Goal: Obtain resource: Obtain resource

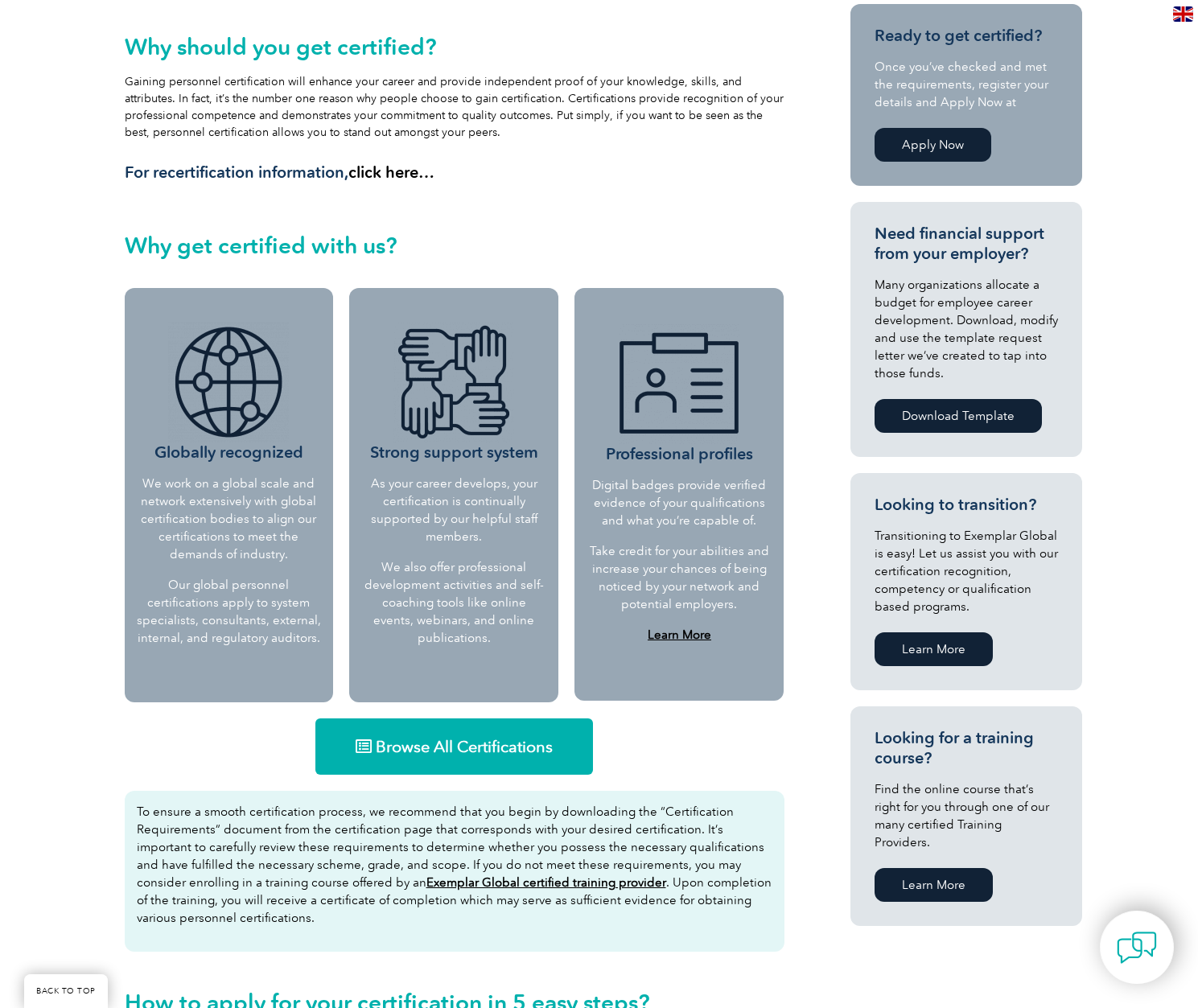
scroll to position [406, 0]
click at [248, 401] on img at bounding box center [228, 381] width 121 height 120
click at [472, 745] on span "Browse All Certifications" at bounding box center [464, 745] width 177 height 16
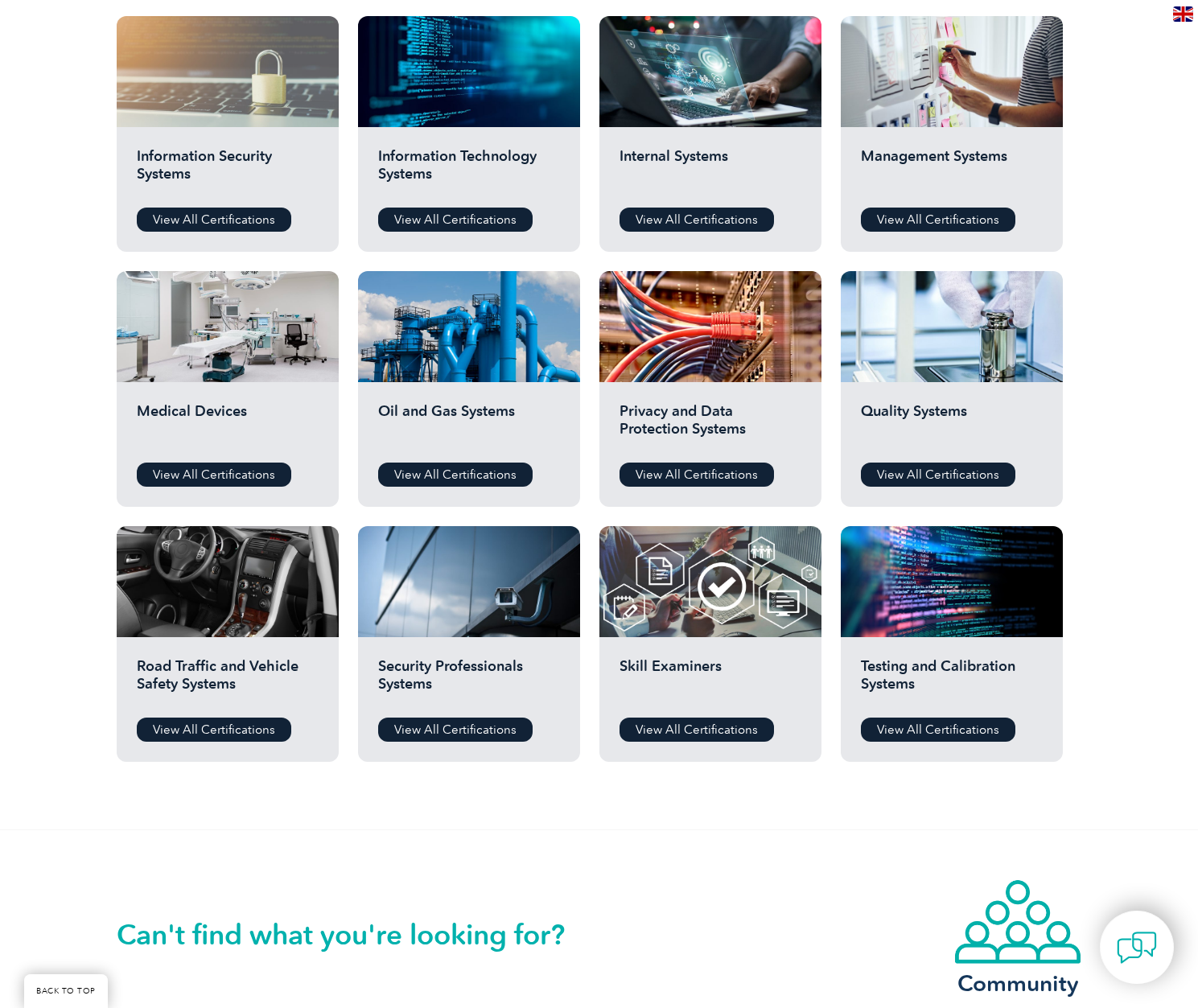
scroll to position [855, 0]
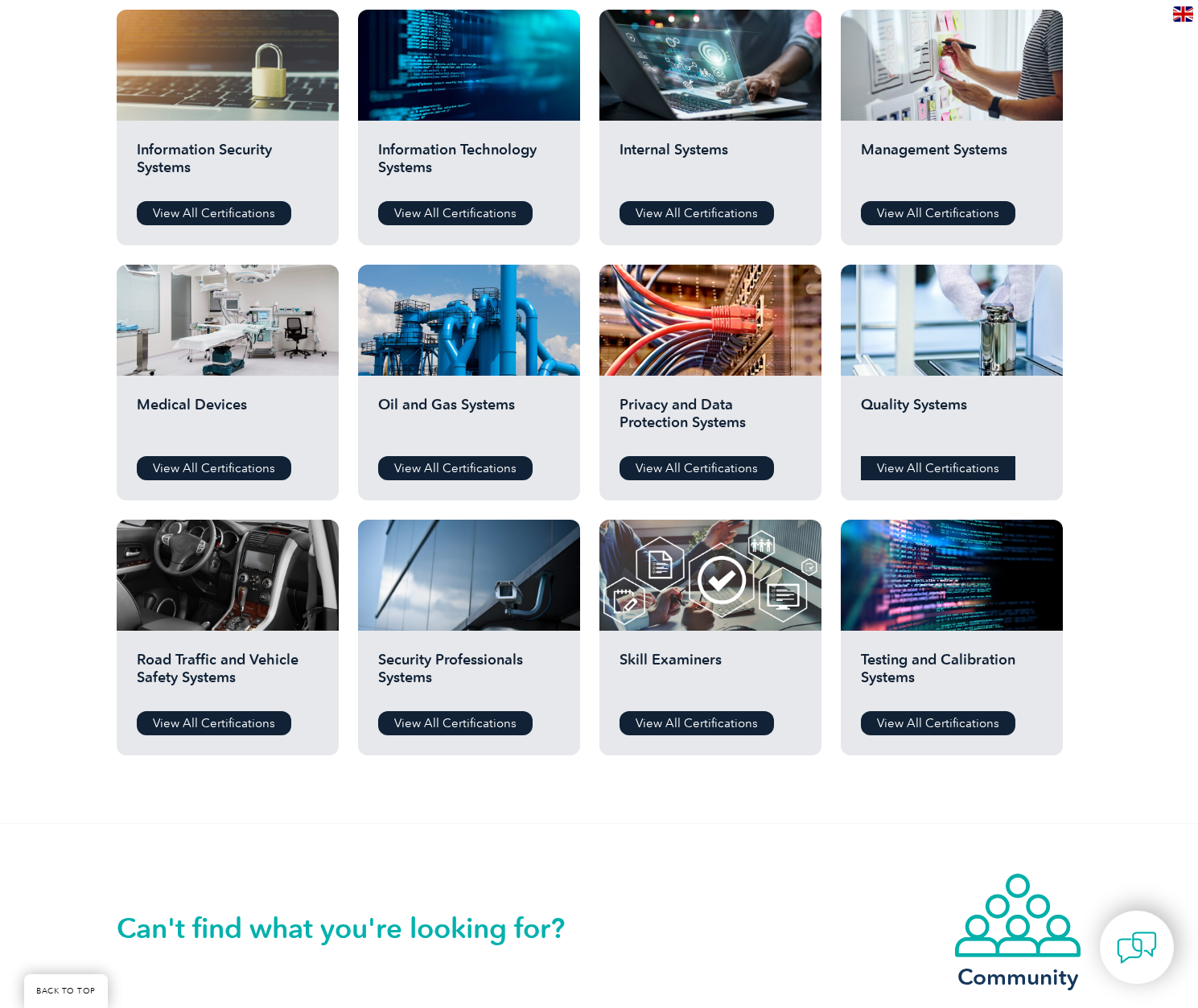
click at [961, 476] on link "View All Certifications" at bounding box center [938, 468] width 155 height 24
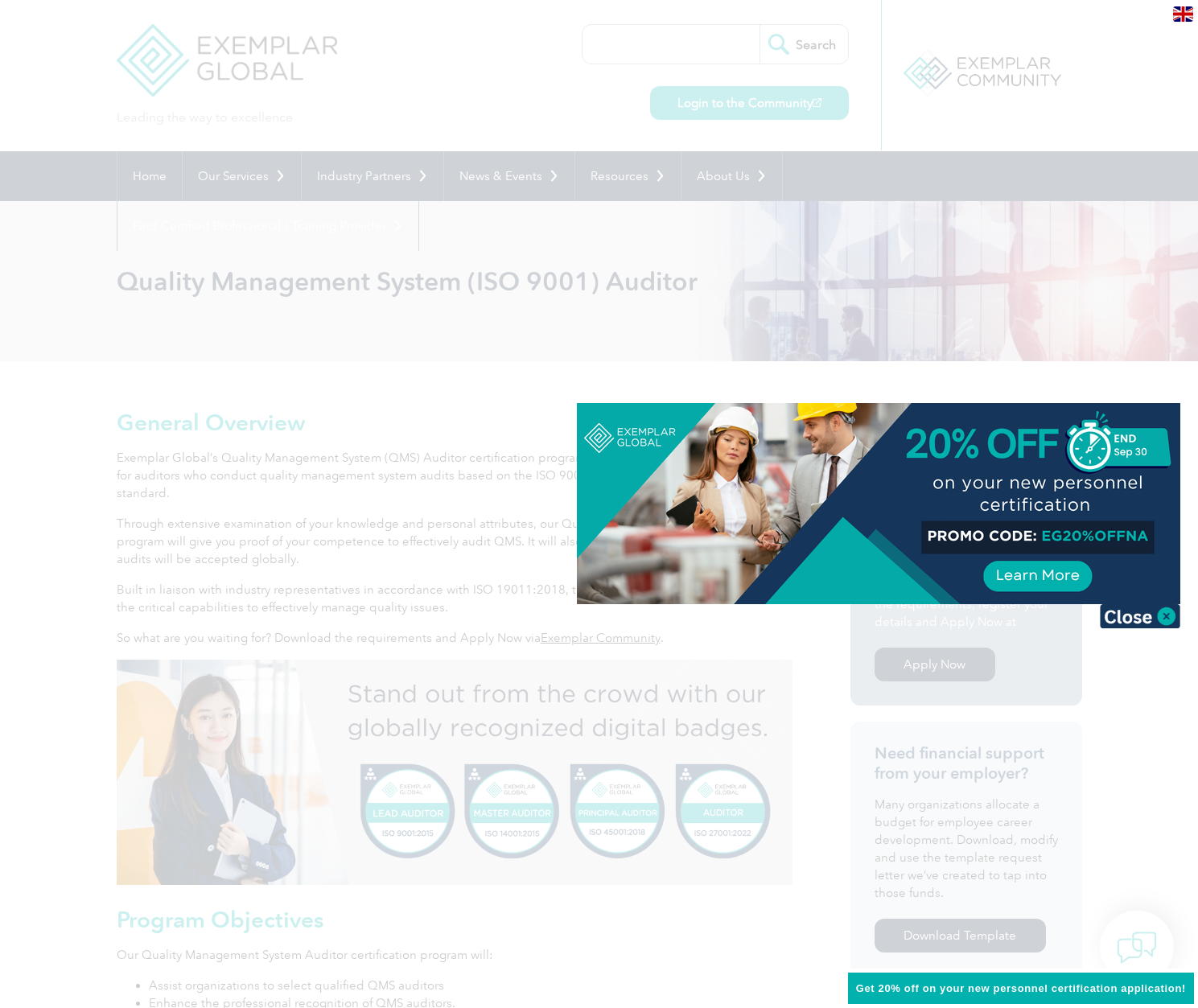
click at [353, 398] on div at bounding box center [599, 504] width 1198 height 1008
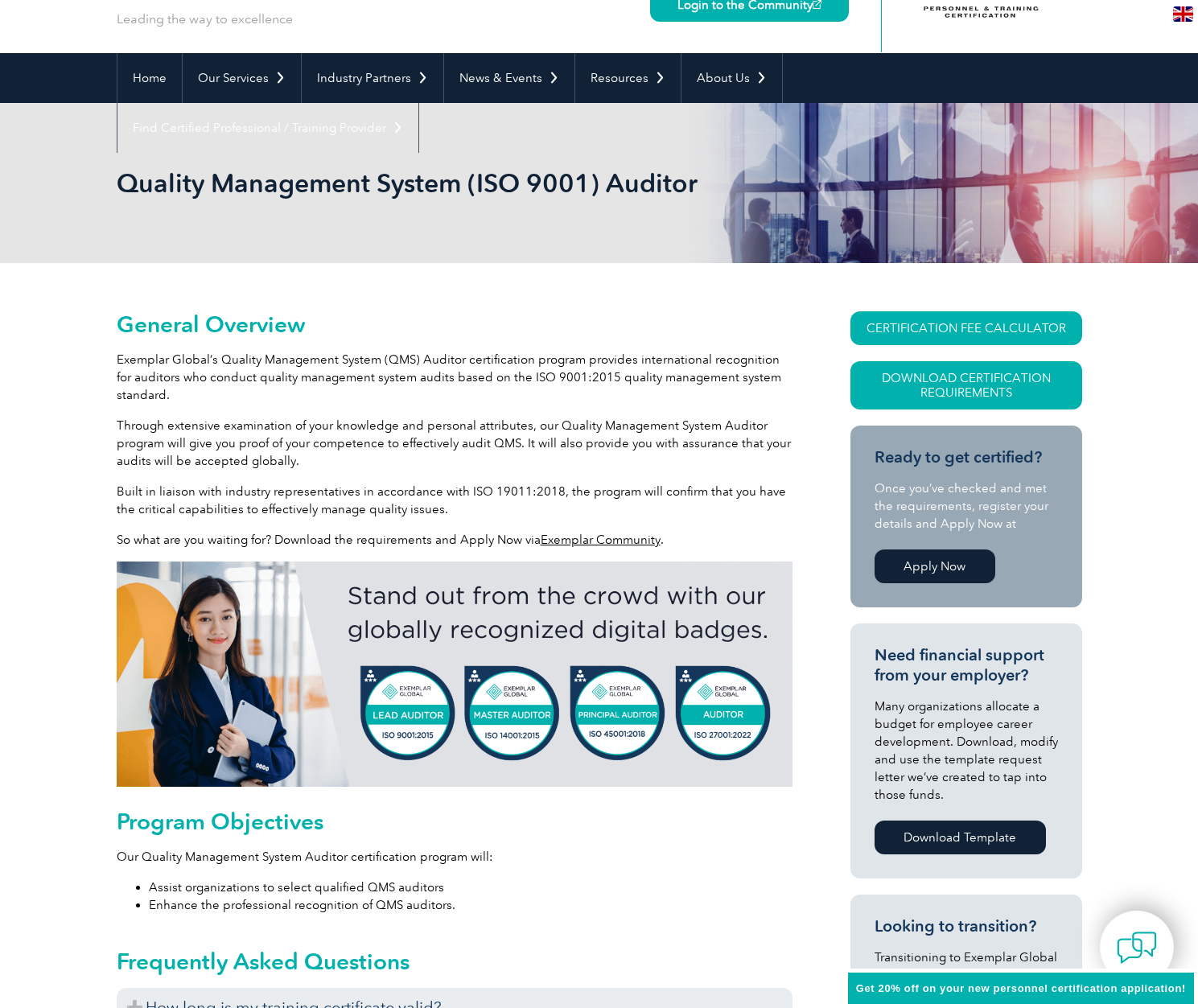
scroll to position [94, 0]
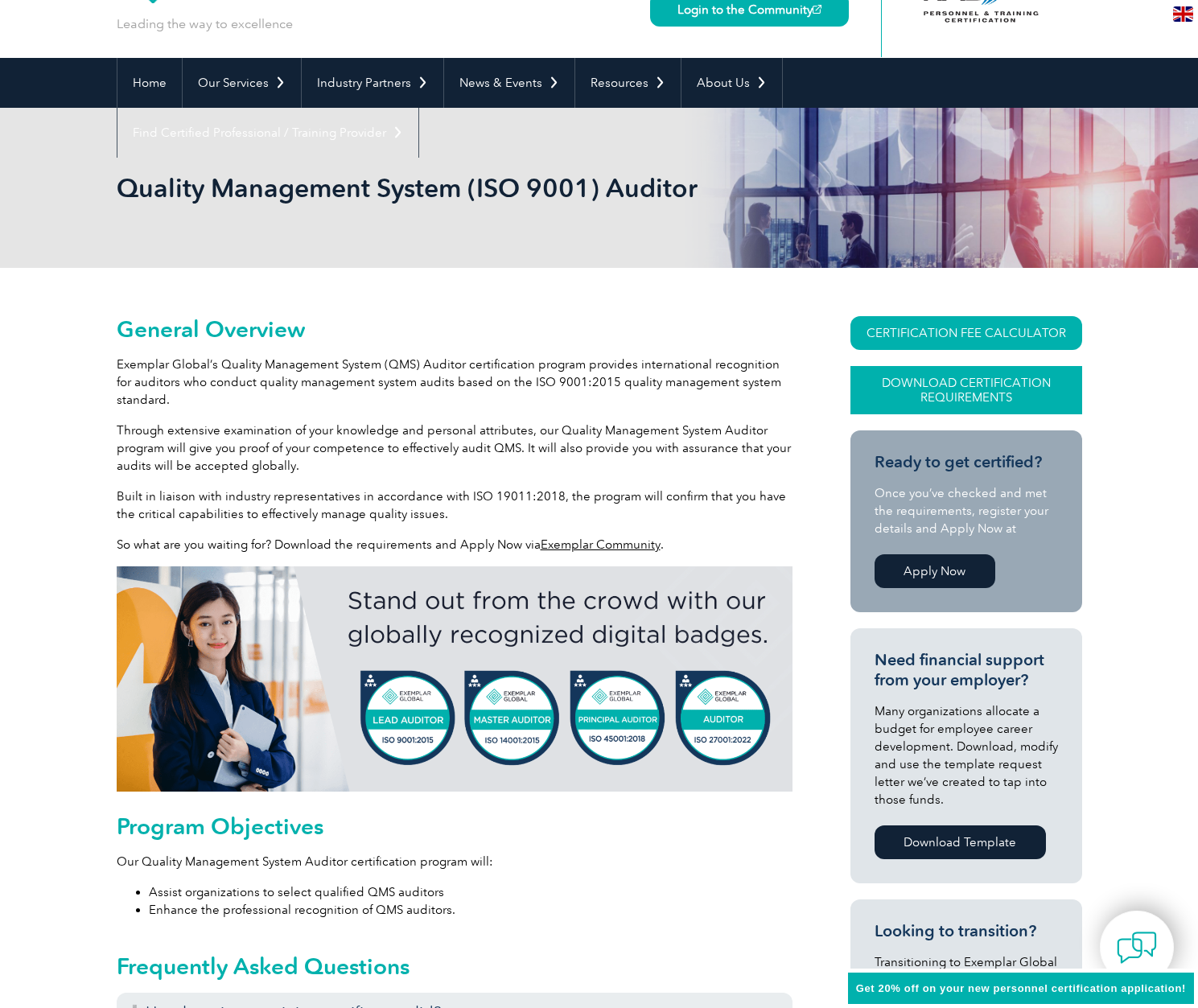
click at [968, 390] on link "Download Certification Requirements" at bounding box center [967, 390] width 232 height 49
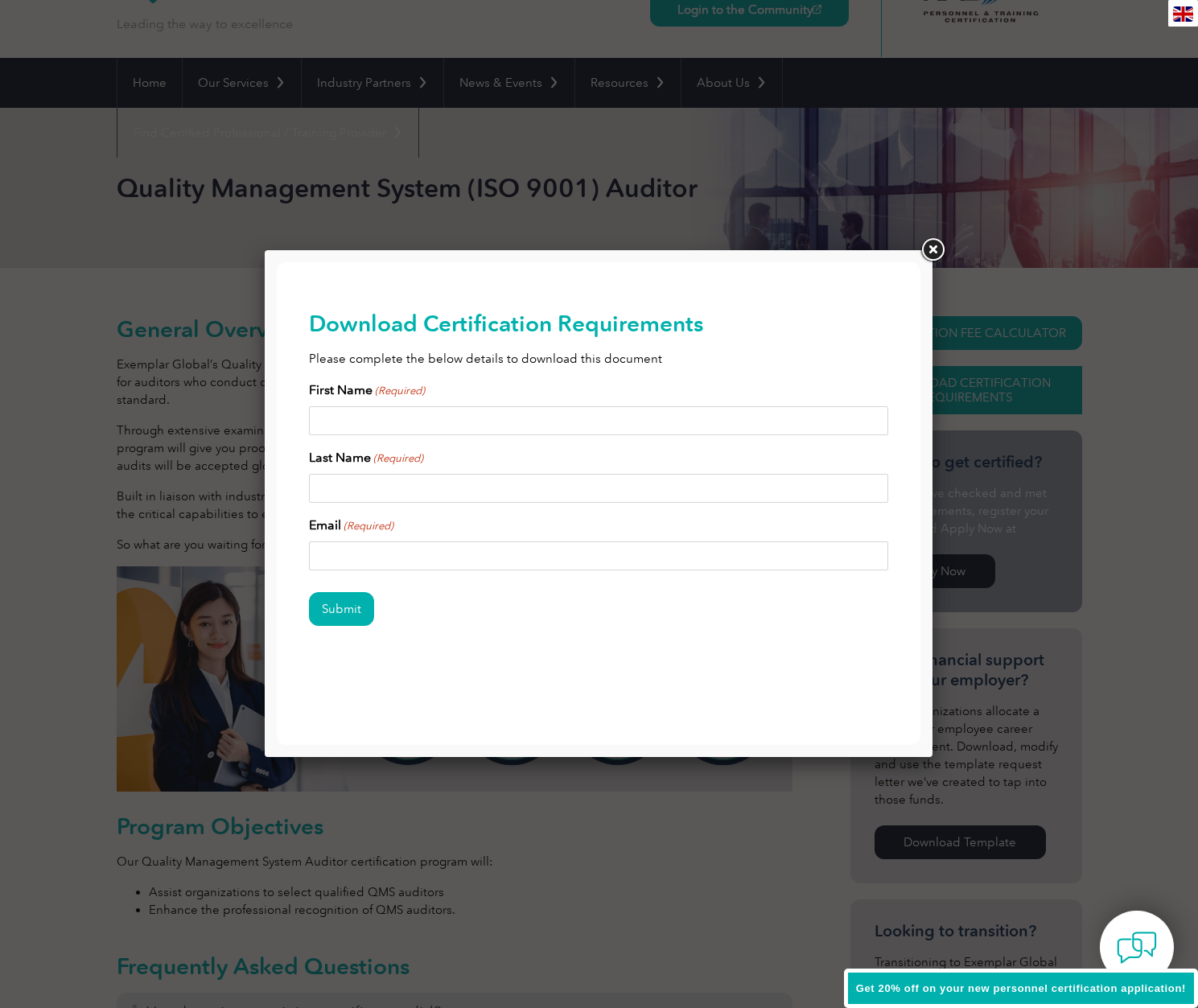
scroll to position [0, 0]
click at [508, 424] on input "First Name (Required)" at bounding box center [599, 421] width 579 height 29
type input "[PERSON_NAME]"
type input "n"
type input "[PERSON_NAME]"
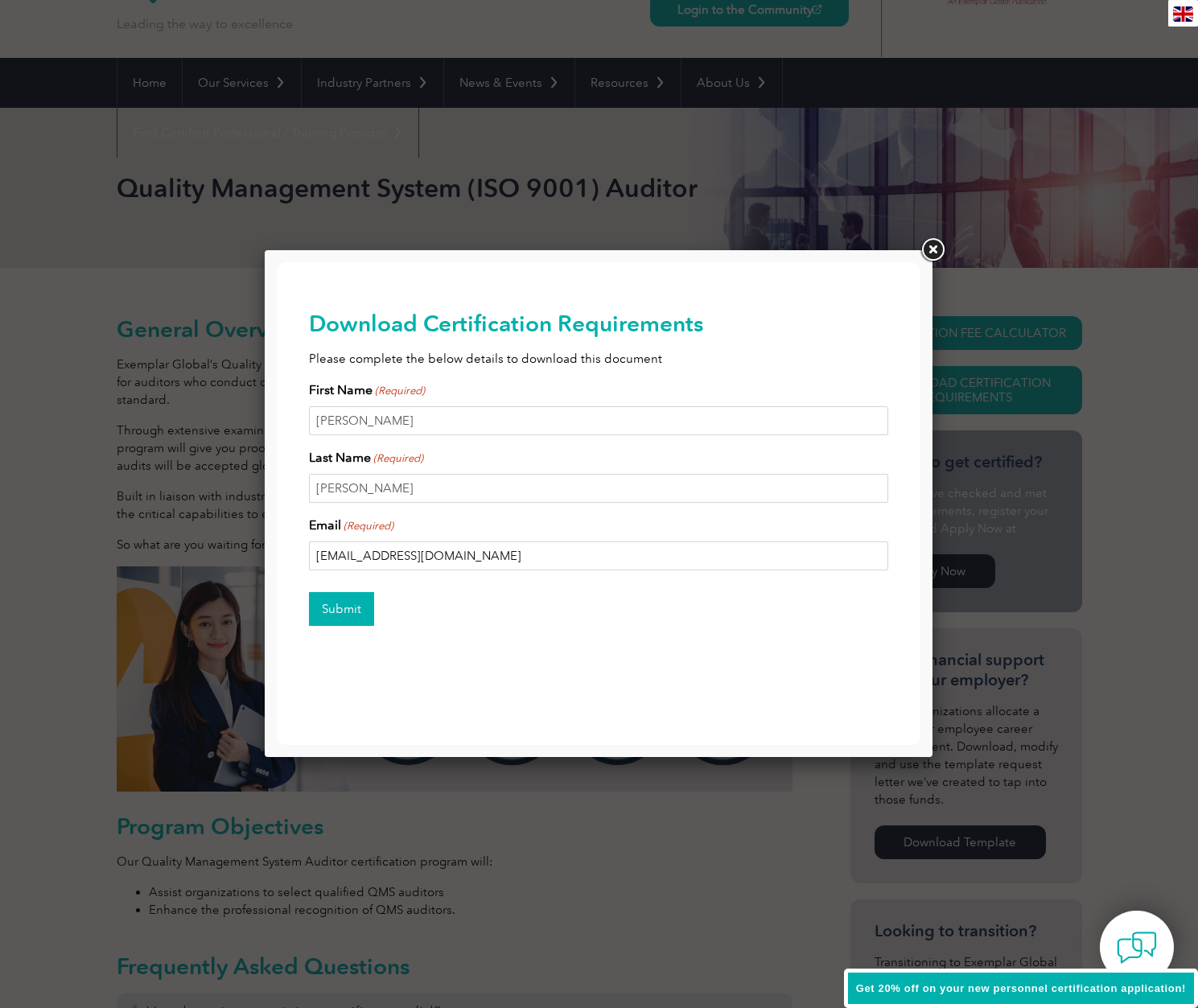
type input "[EMAIL_ADDRESS][DOMAIN_NAME]"
click at [344, 604] on input "Submit" at bounding box center [342, 609] width 65 height 34
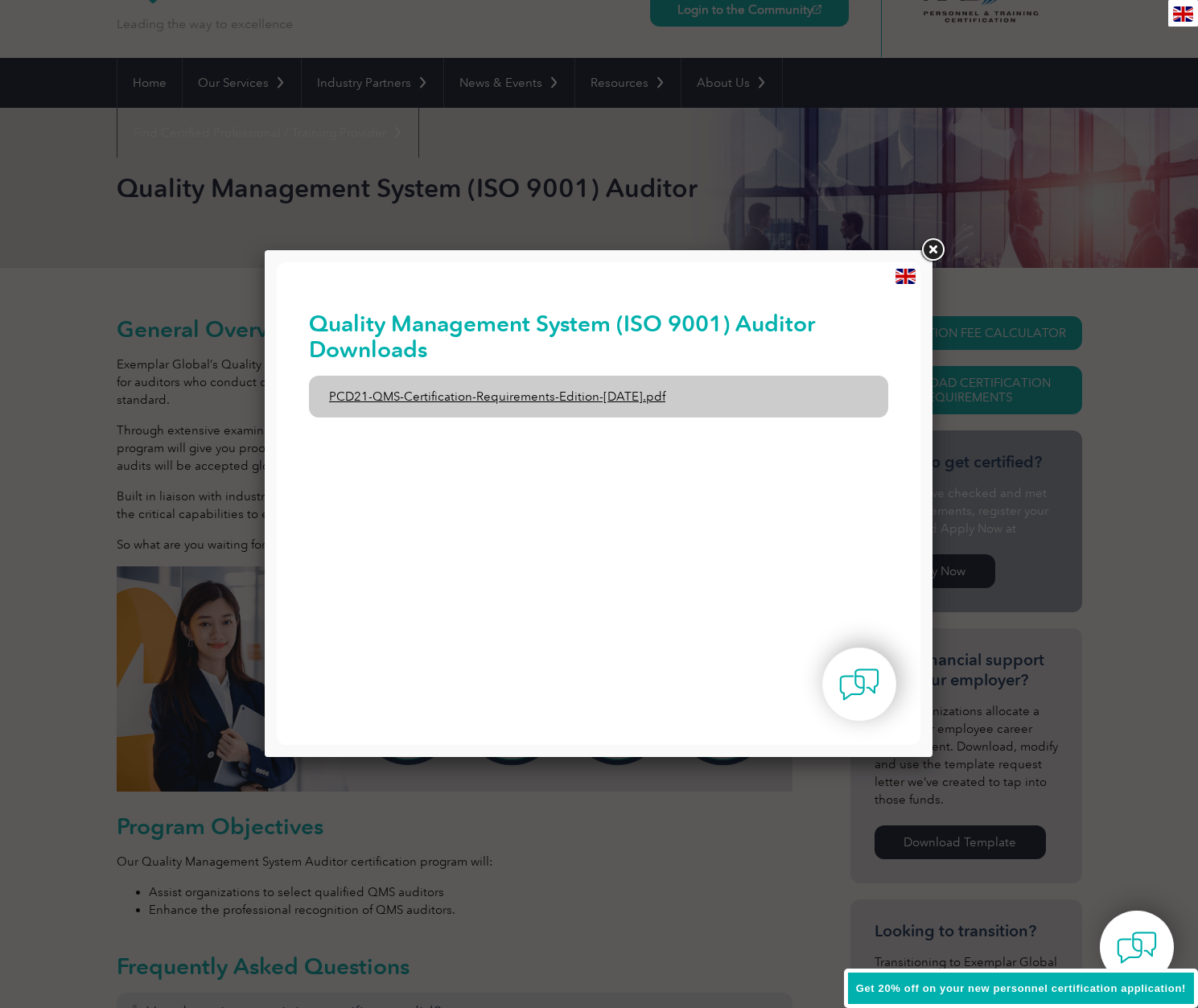
click at [477, 397] on link "PCD21-QMS-Certification-Requirements-Edition-2-April-2022.pdf" at bounding box center [599, 397] width 579 height 42
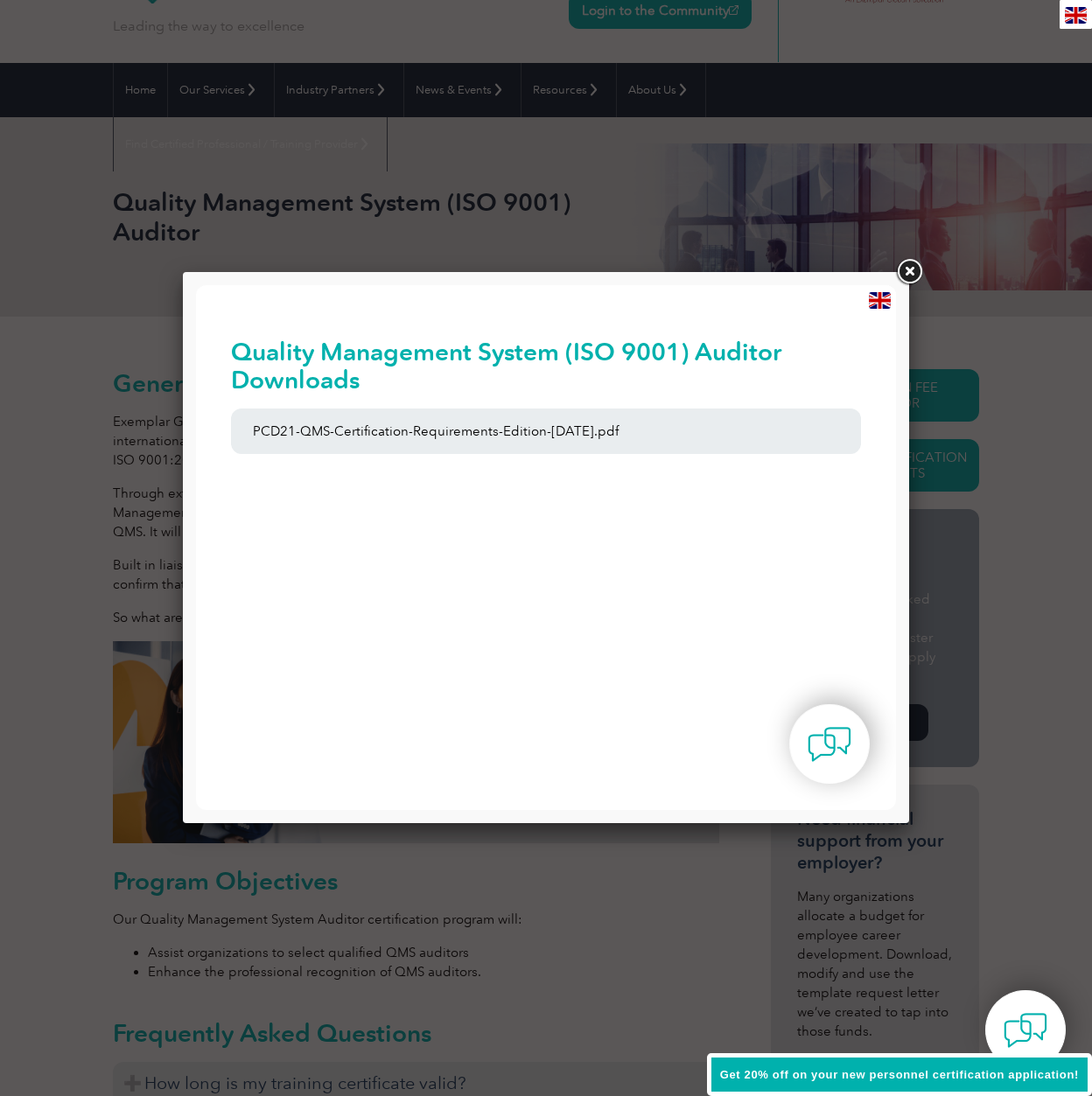
click at [911, 278] on link at bounding box center [908, 272] width 31 height 31
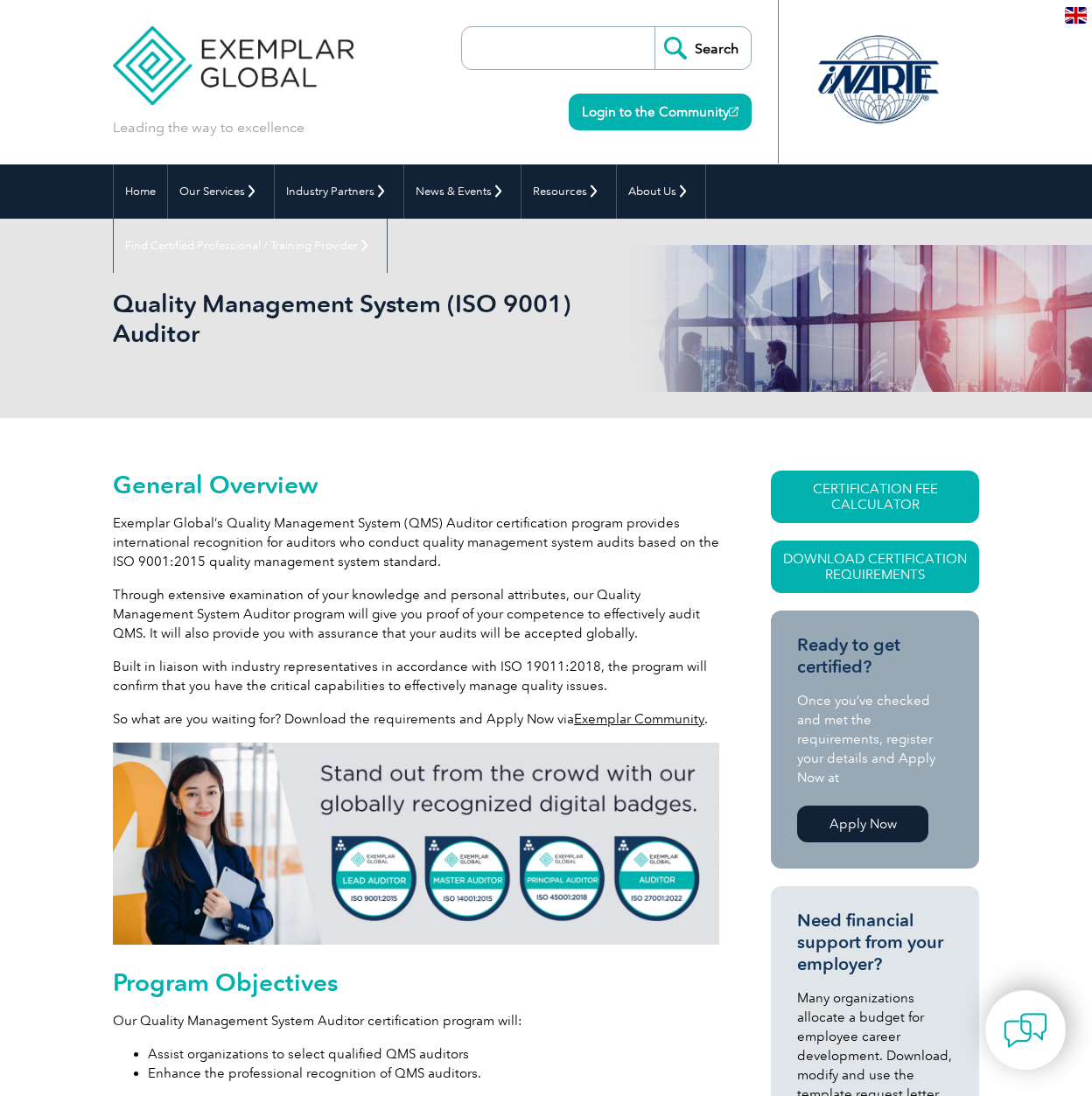
scroll to position [102, 0]
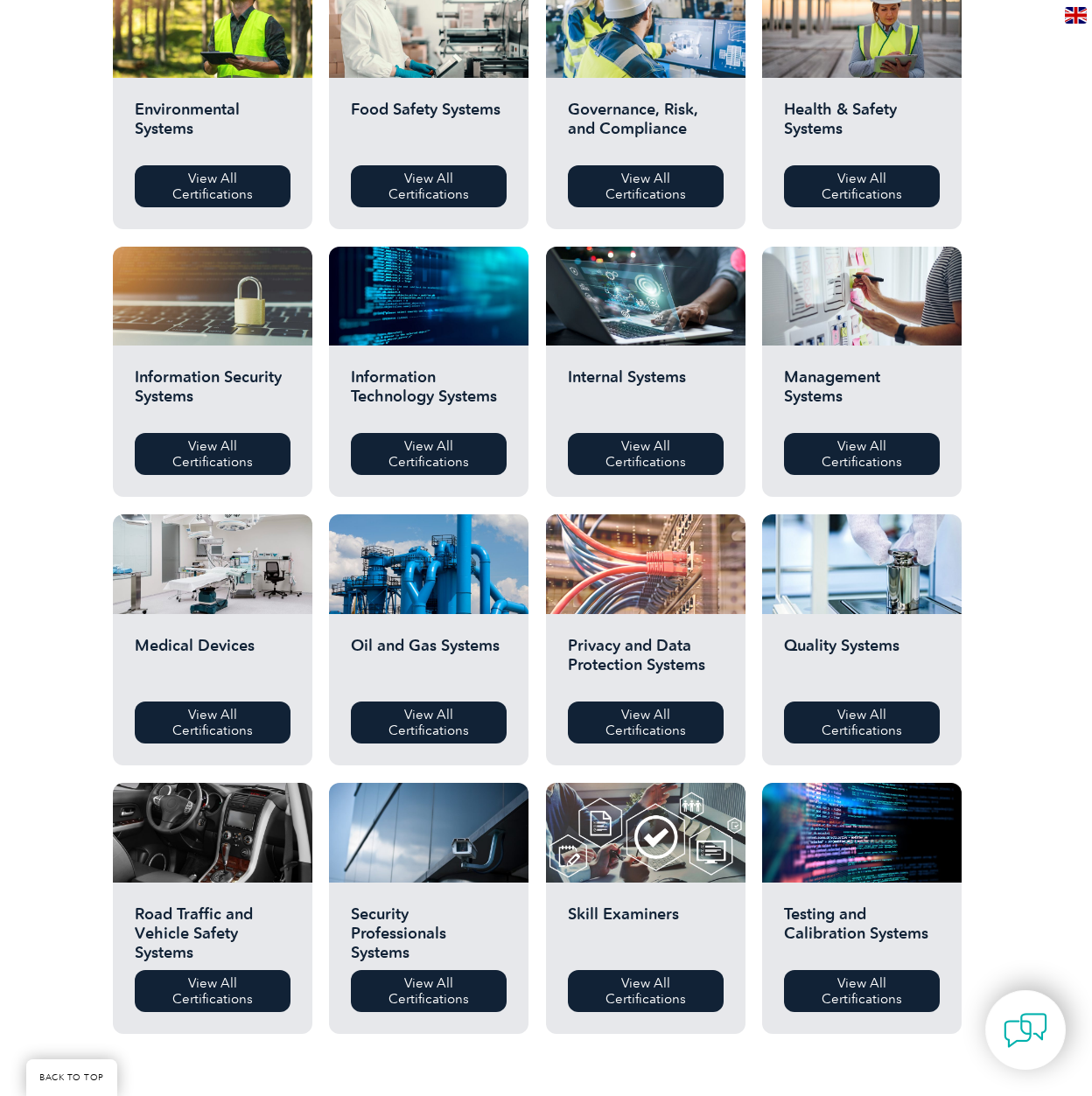
scroll to position [669, 0]
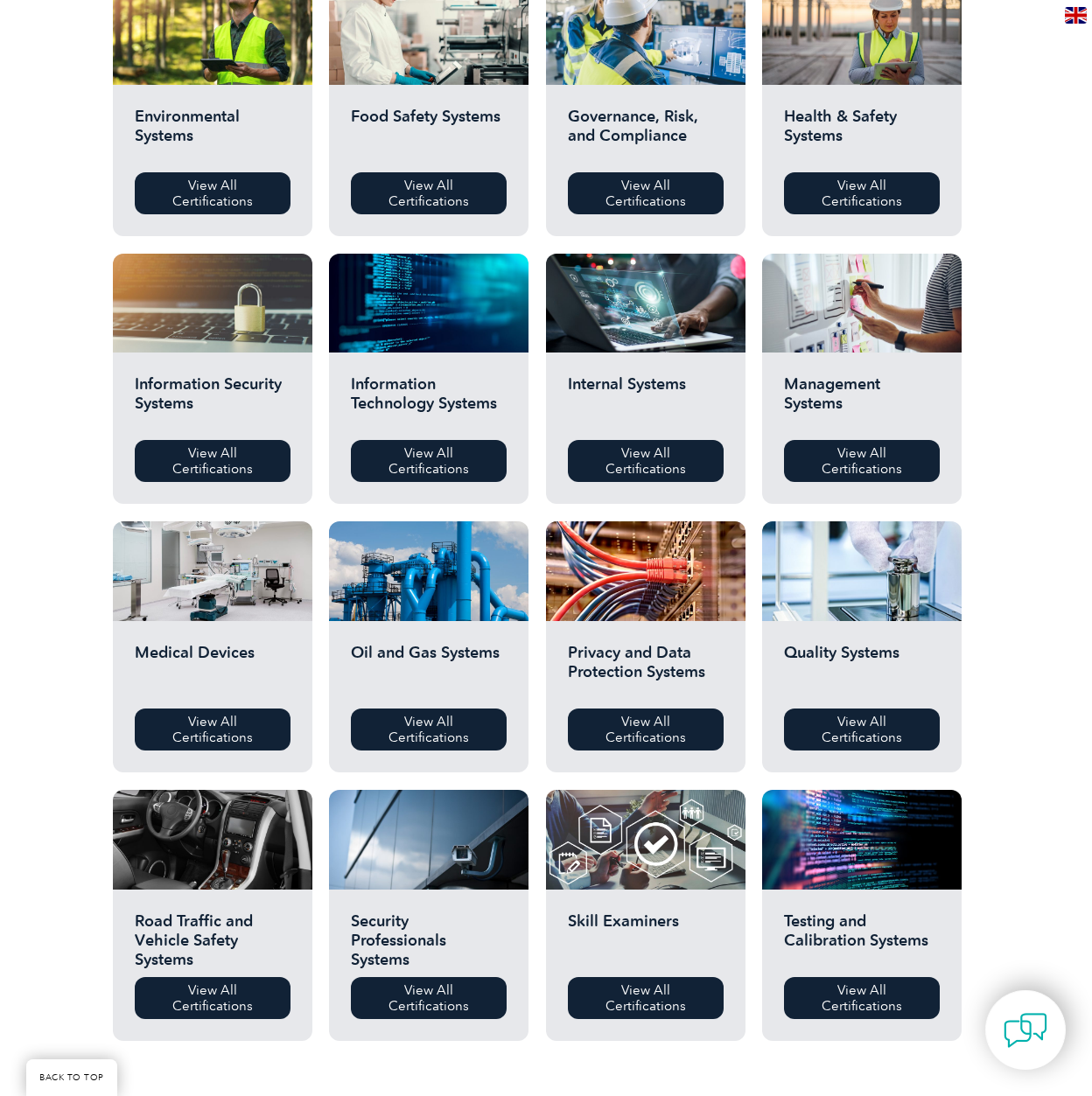
click at [621, 384] on h2 "Internal Systems" at bounding box center [645, 401] width 155 height 53
click at [638, 451] on link "View All Certifications" at bounding box center [645, 460] width 155 height 42
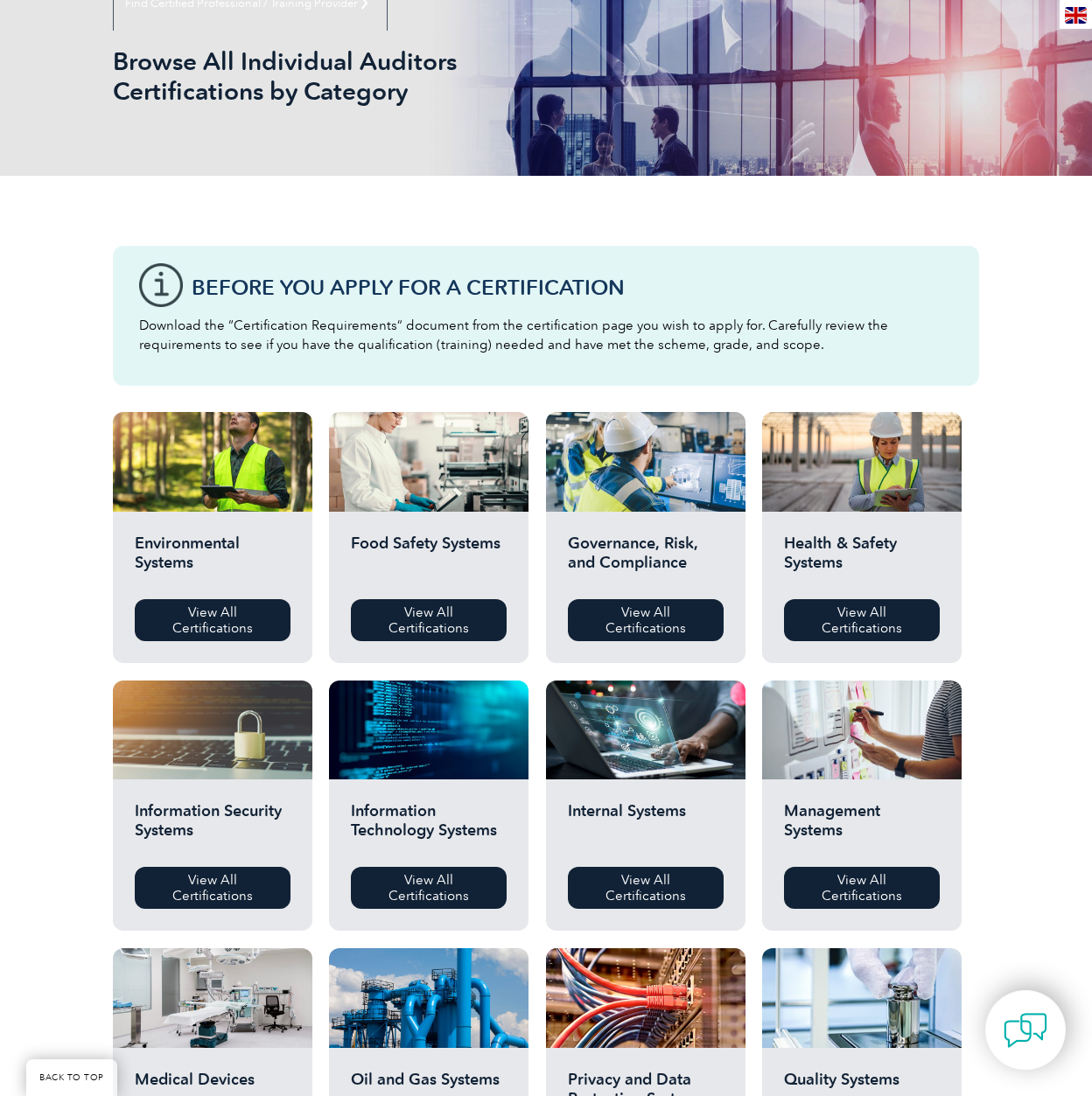
scroll to position [253, 0]
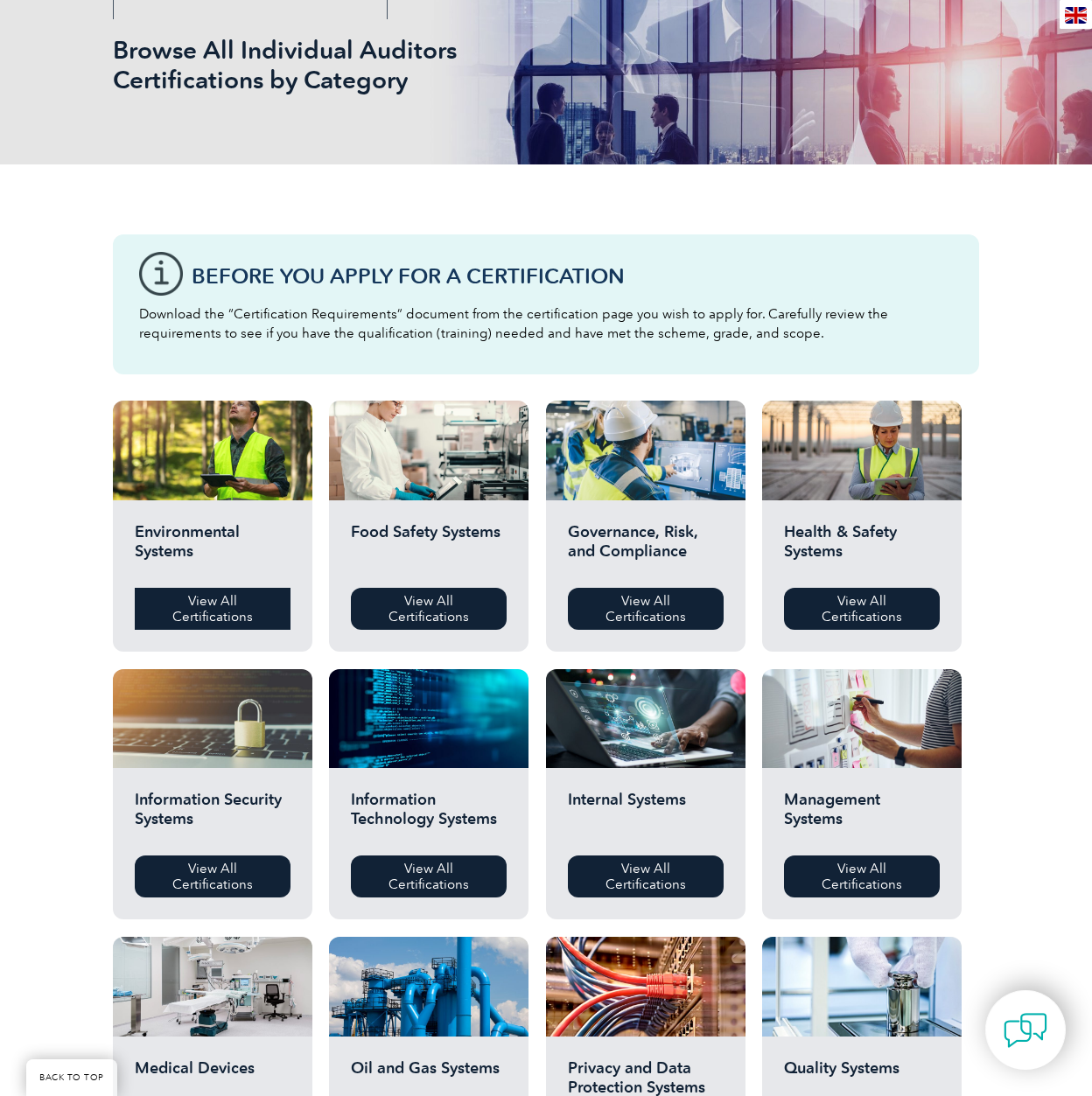
click at [188, 609] on link "View All Certifications" at bounding box center [212, 608] width 155 height 42
click at [426, 613] on link "View All Certifications" at bounding box center [428, 608] width 155 height 42
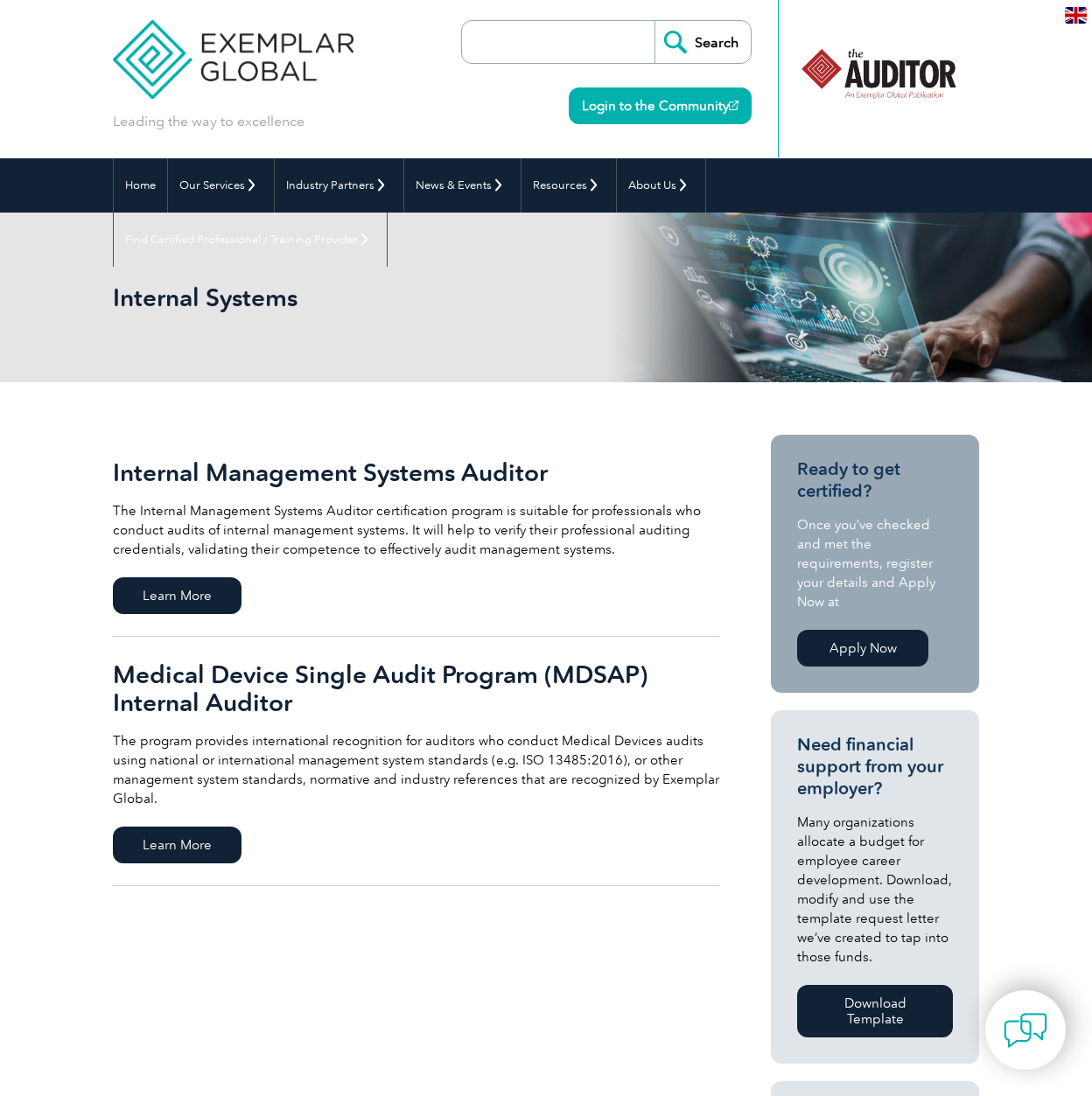
scroll to position [21, 0]
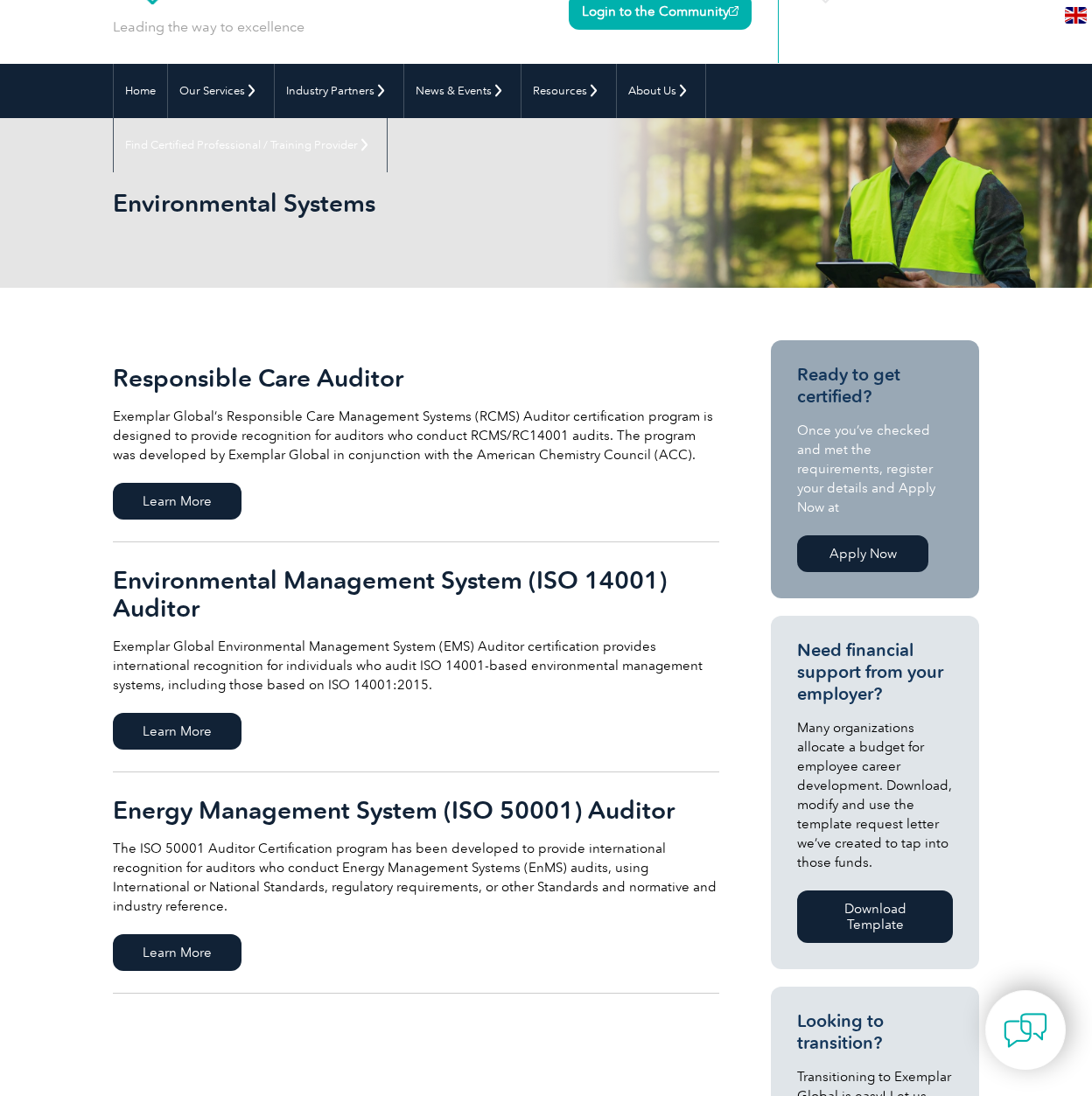
scroll to position [116, 0]
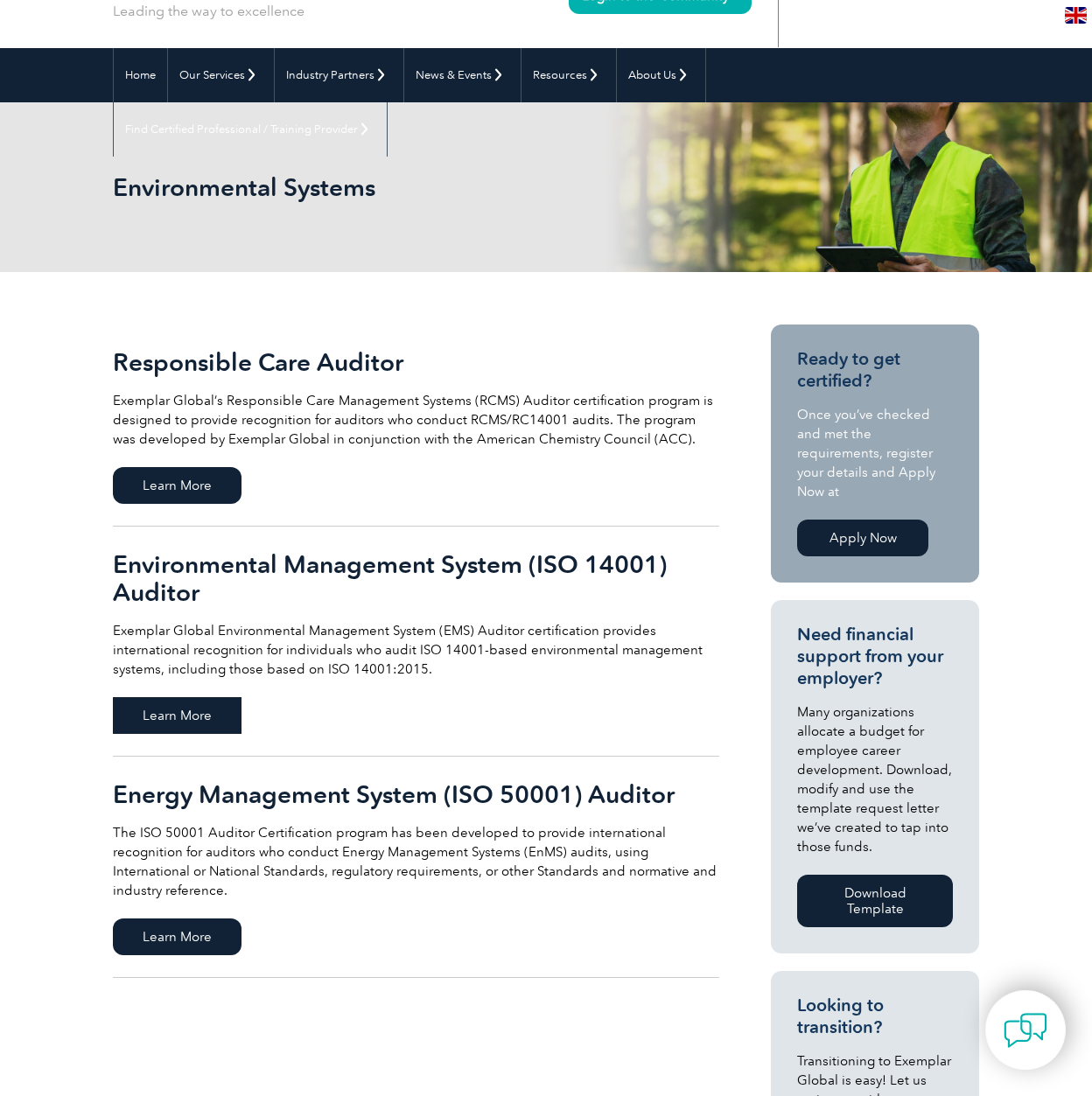
click at [203, 707] on span "Learn More" at bounding box center [177, 716] width 129 height 37
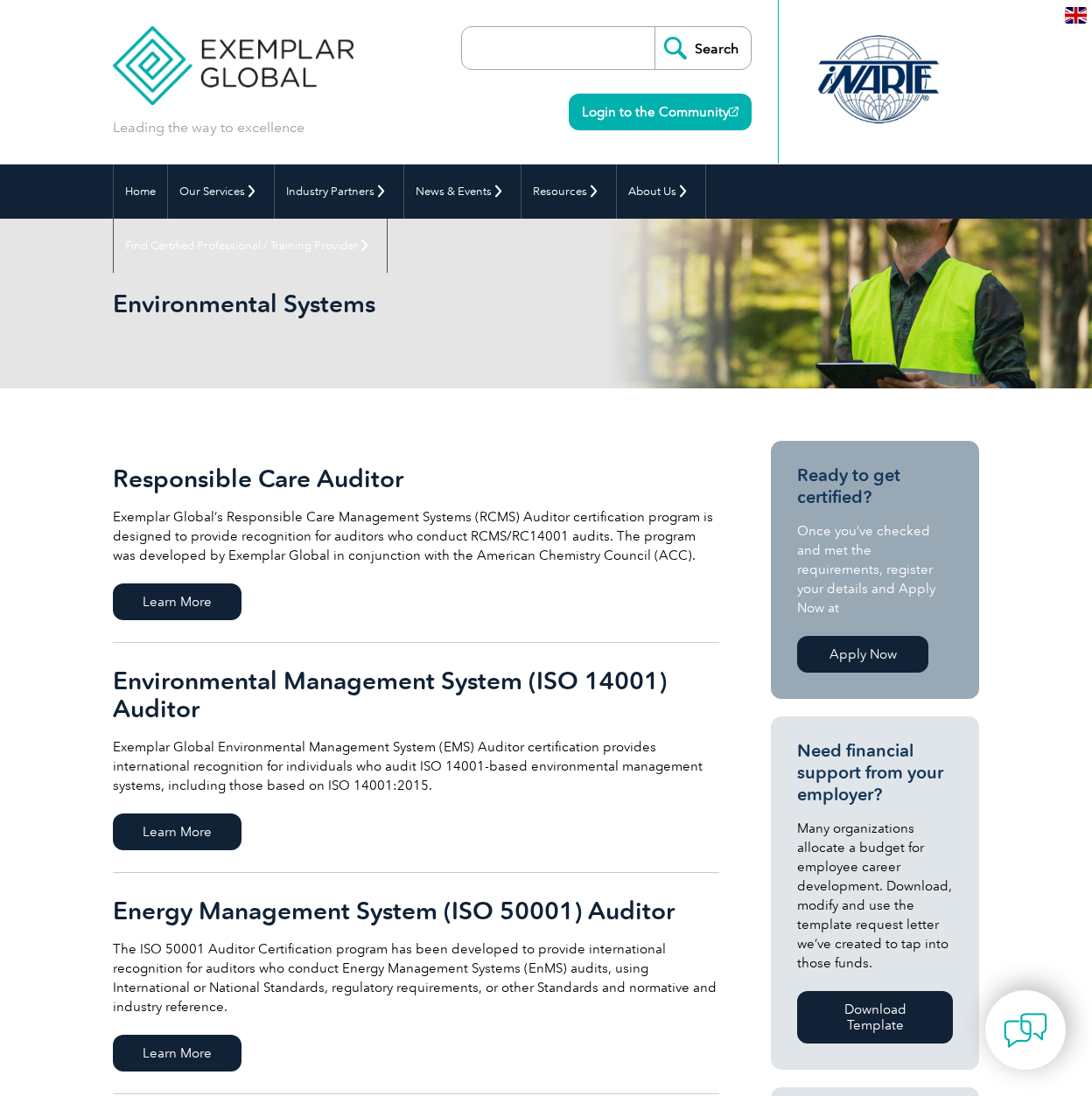
scroll to position [0, 0]
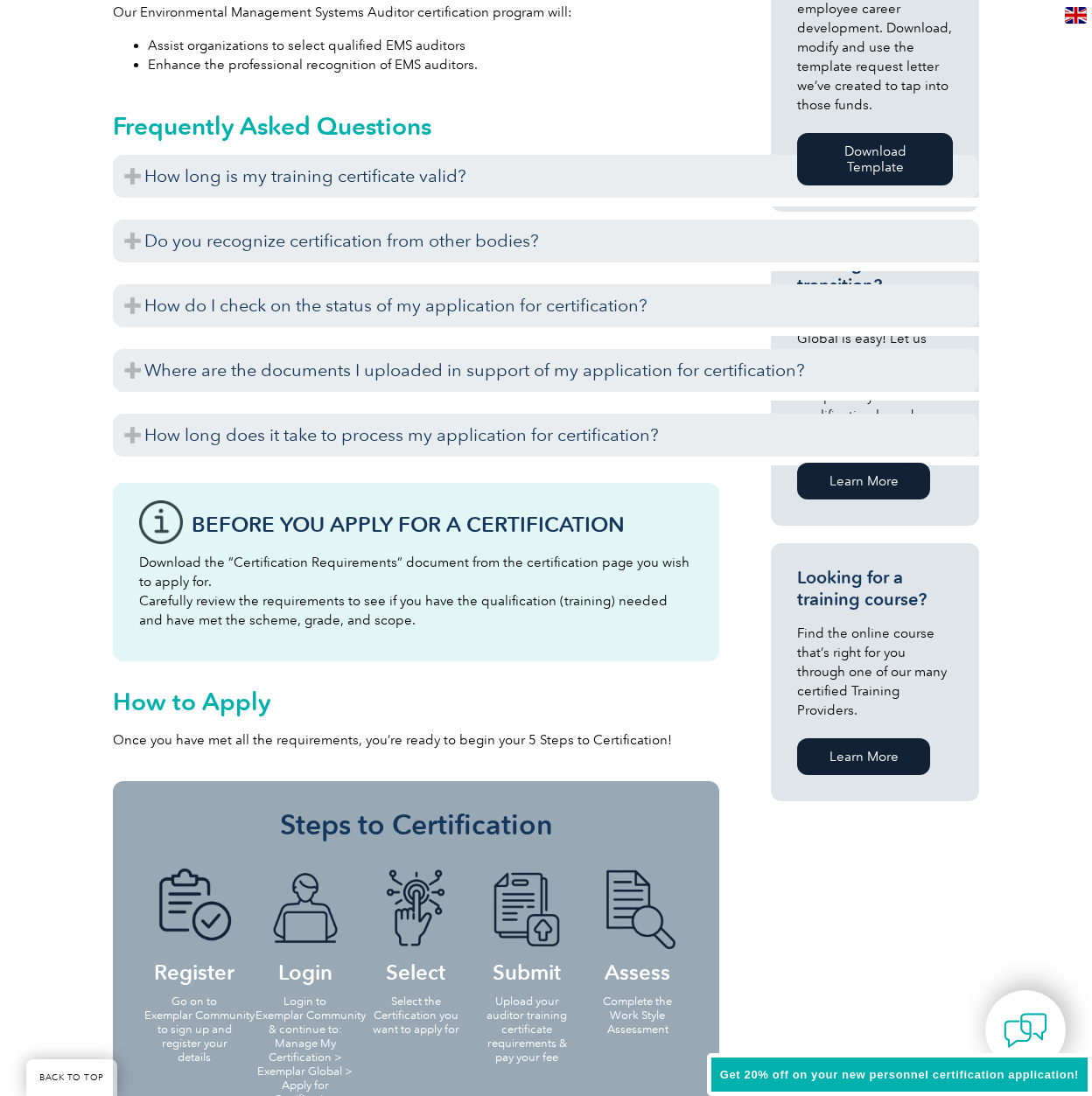
scroll to position [1103, 0]
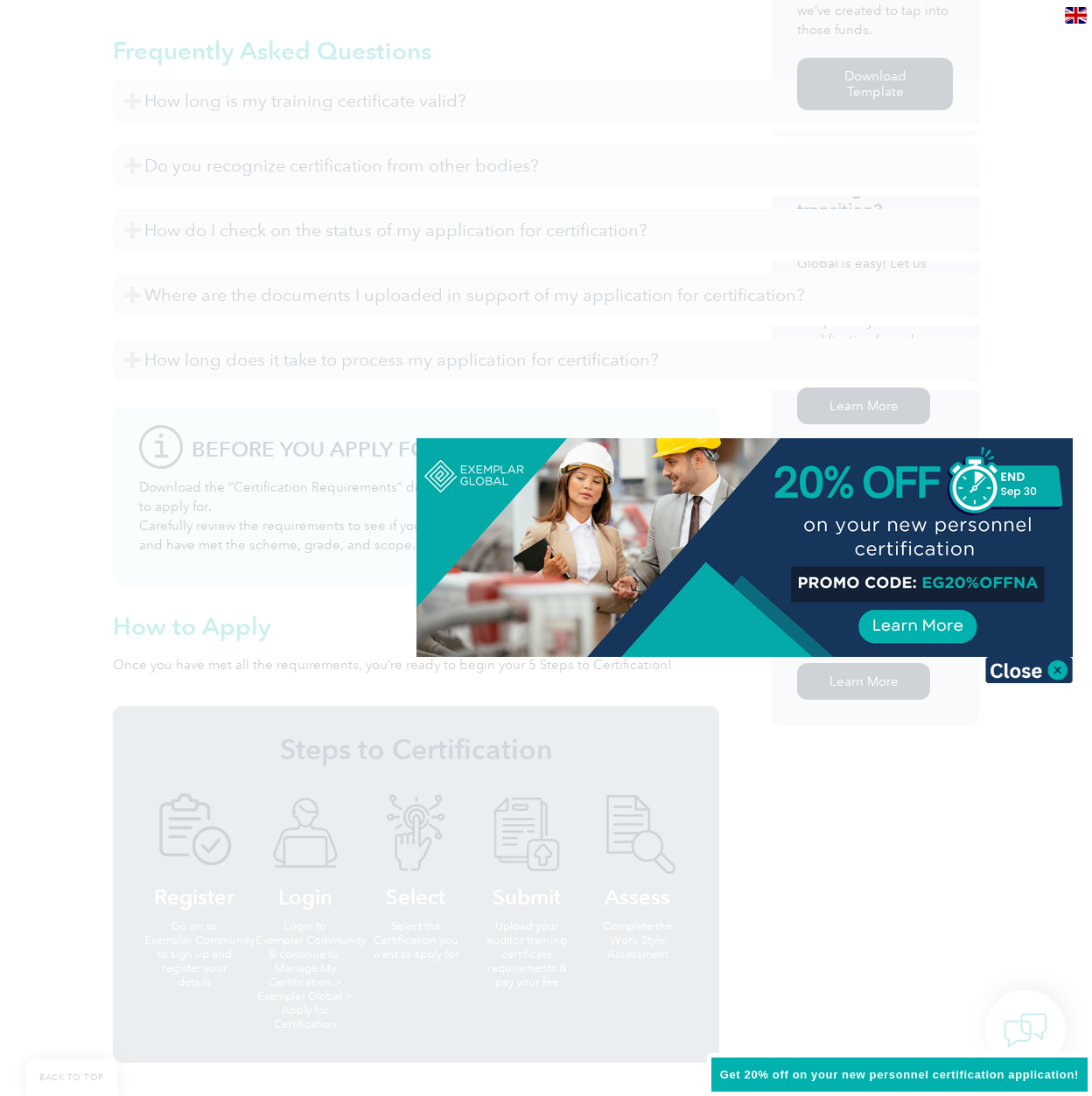
click at [1011, 669] on img at bounding box center [1027, 670] width 87 height 26
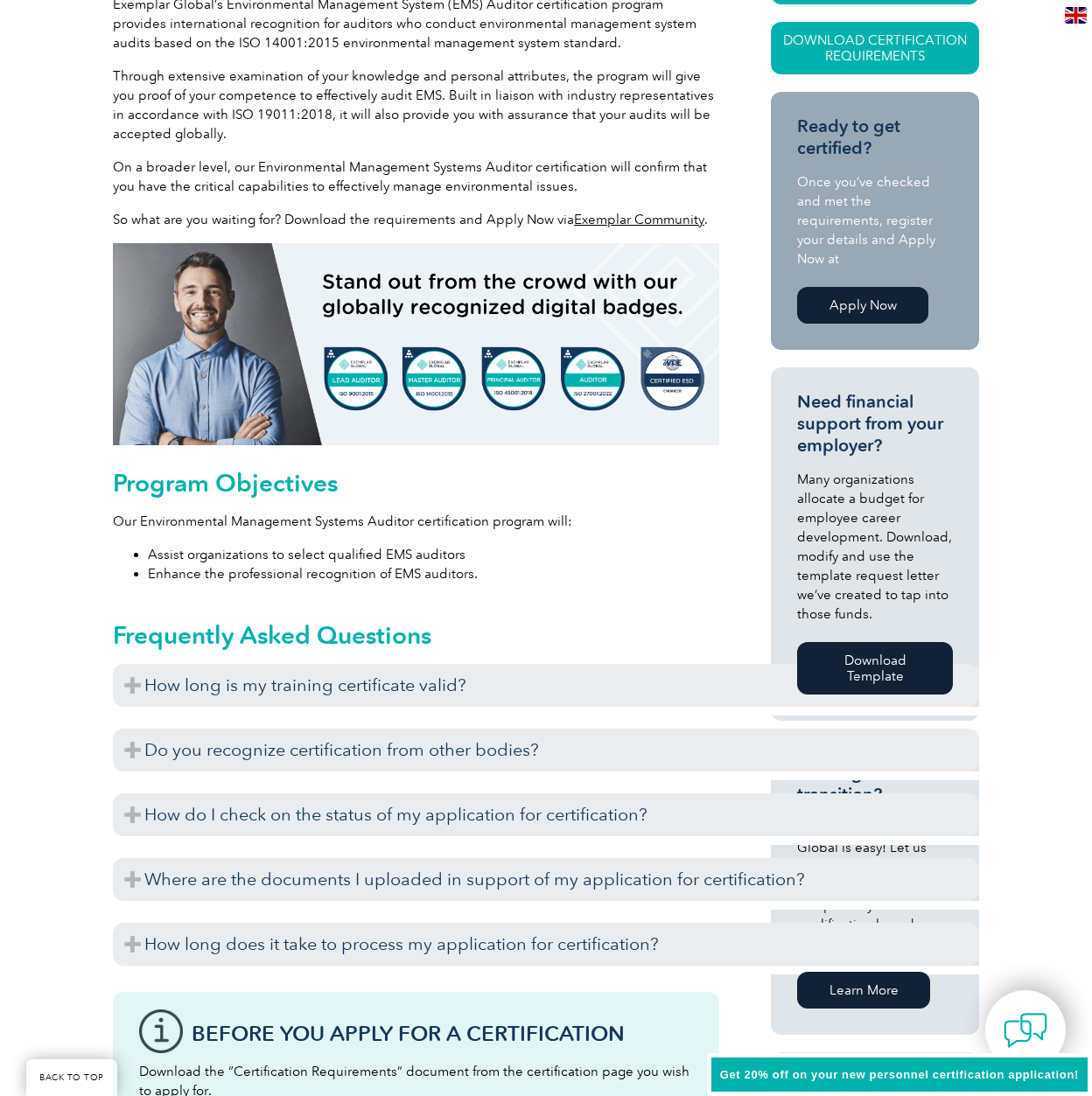
scroll to position [343, 0]
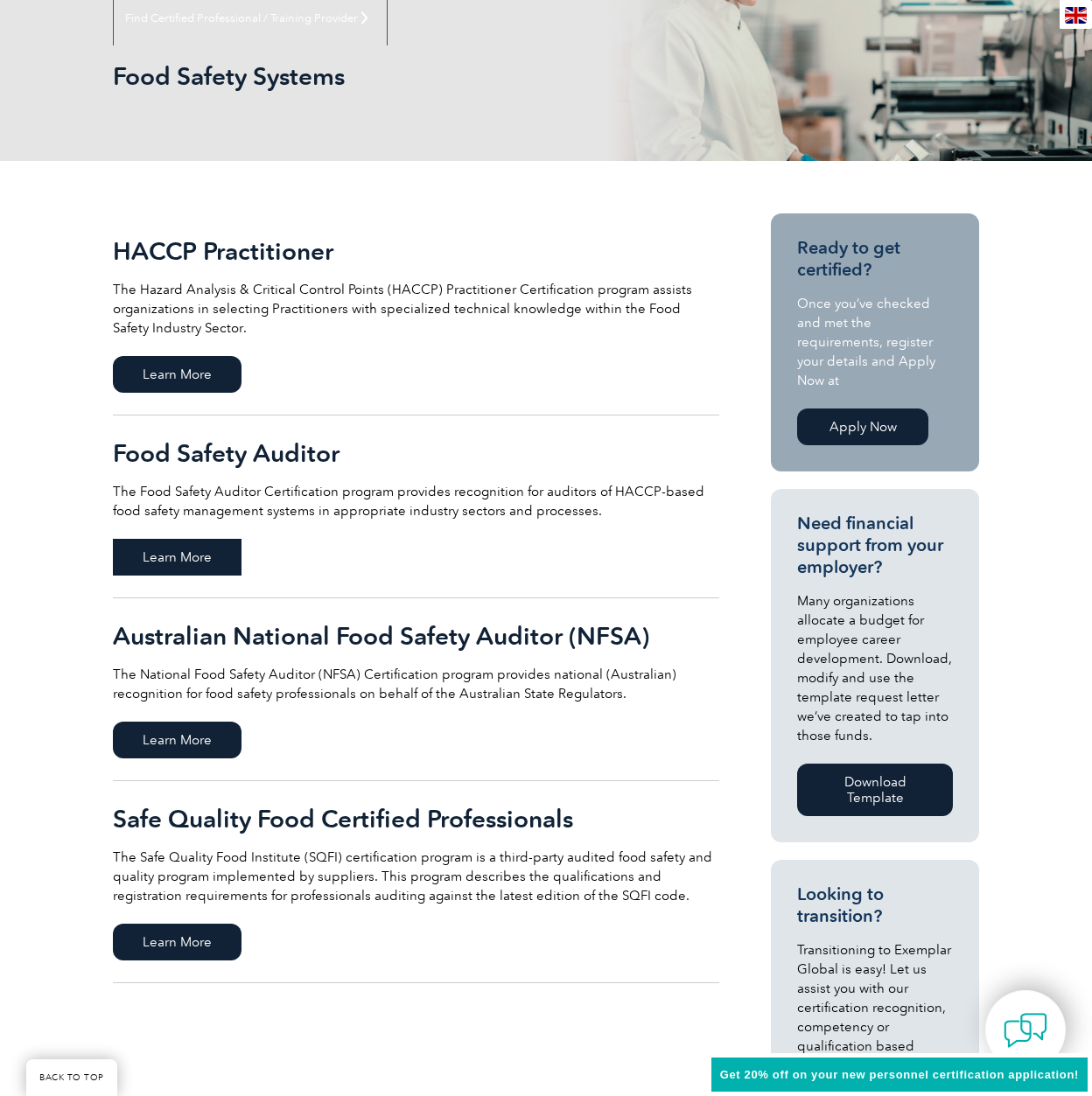
scroll to position [227, 0]
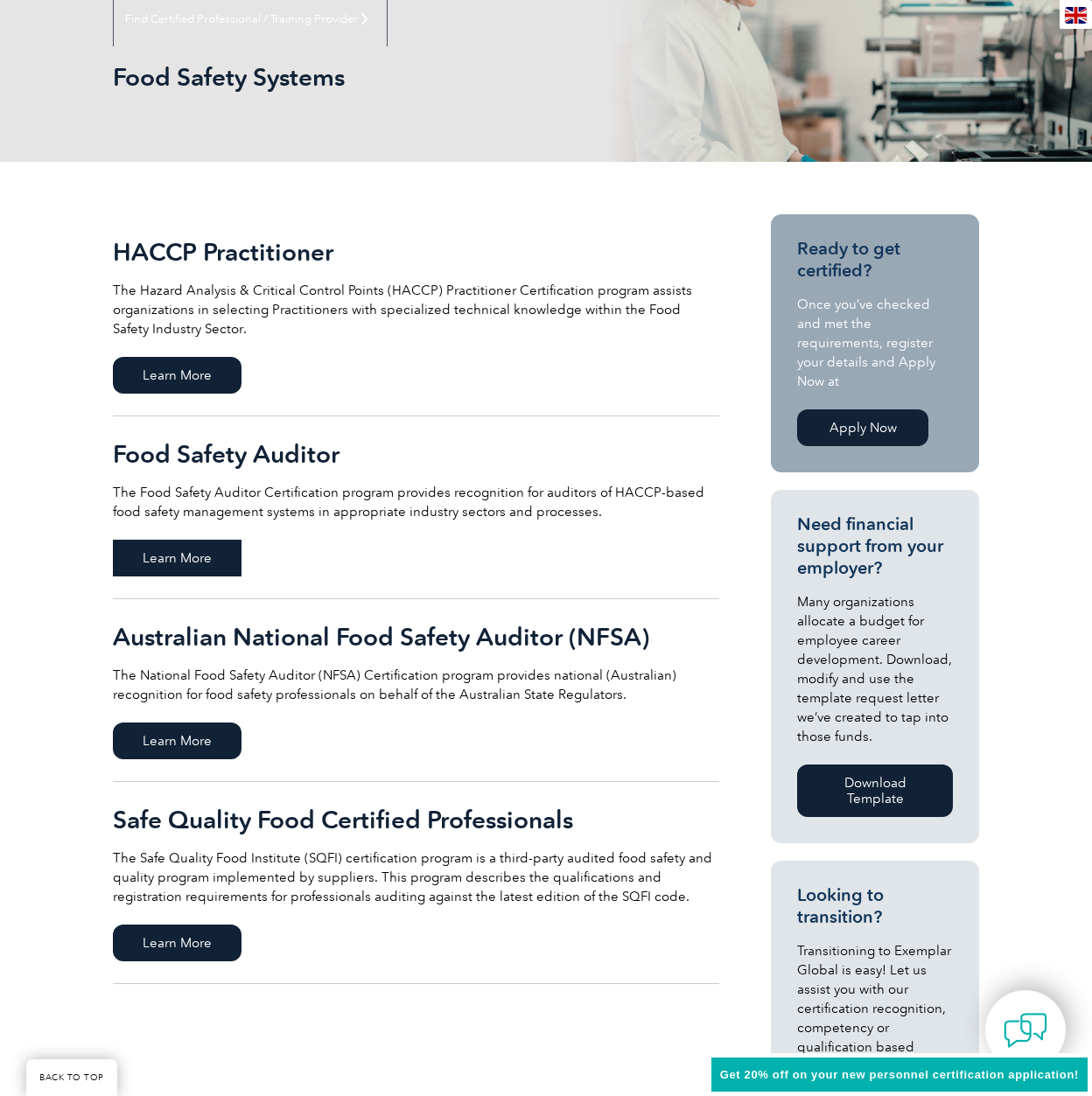
click at [177, 562] on span "Learn More" at bounding box center [177, 558] width 129 height 37
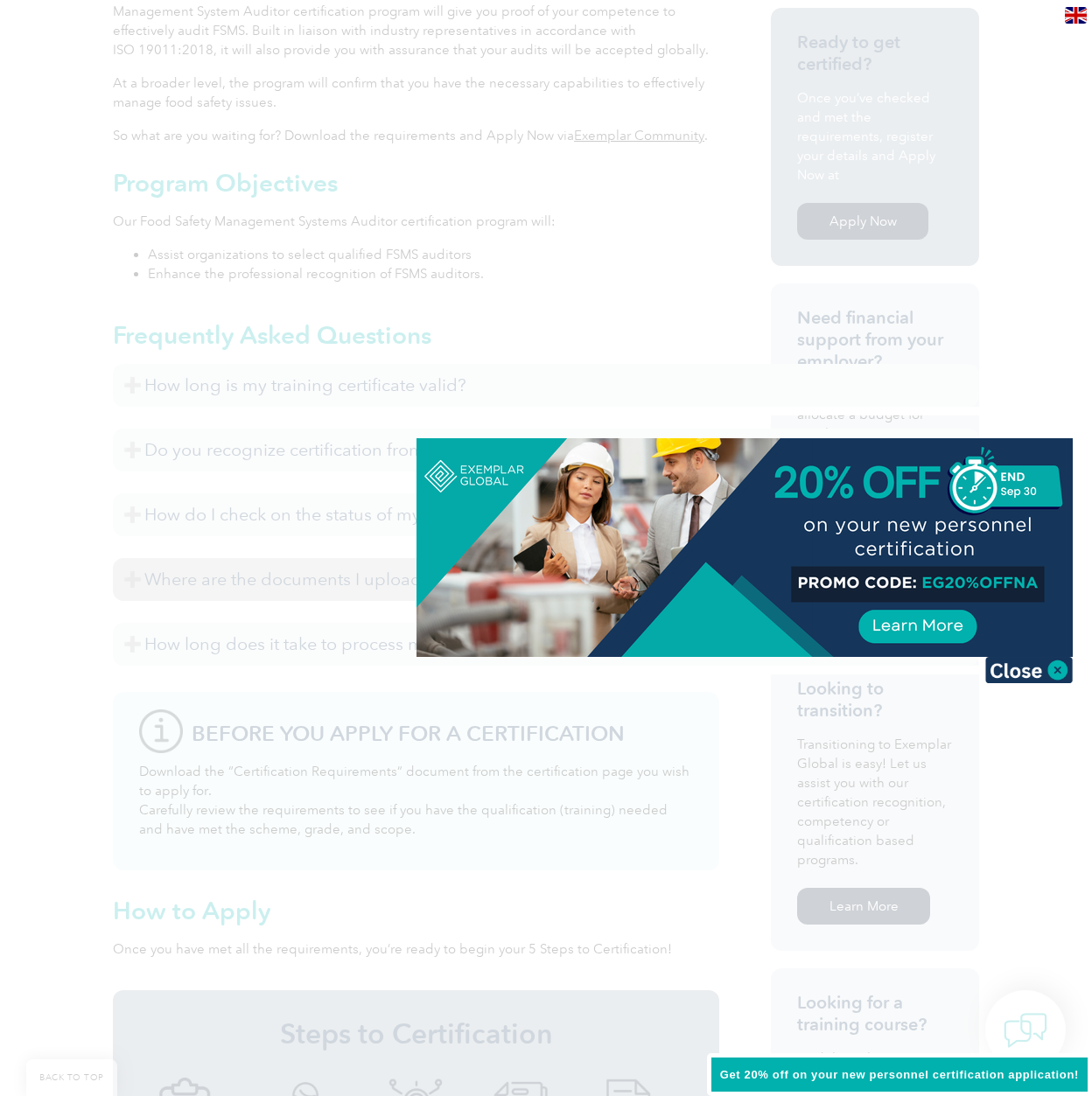
scroll to position [577, 0]
click at [1009, 675] on img at bounding box center [1027, 670] width 87 height 26
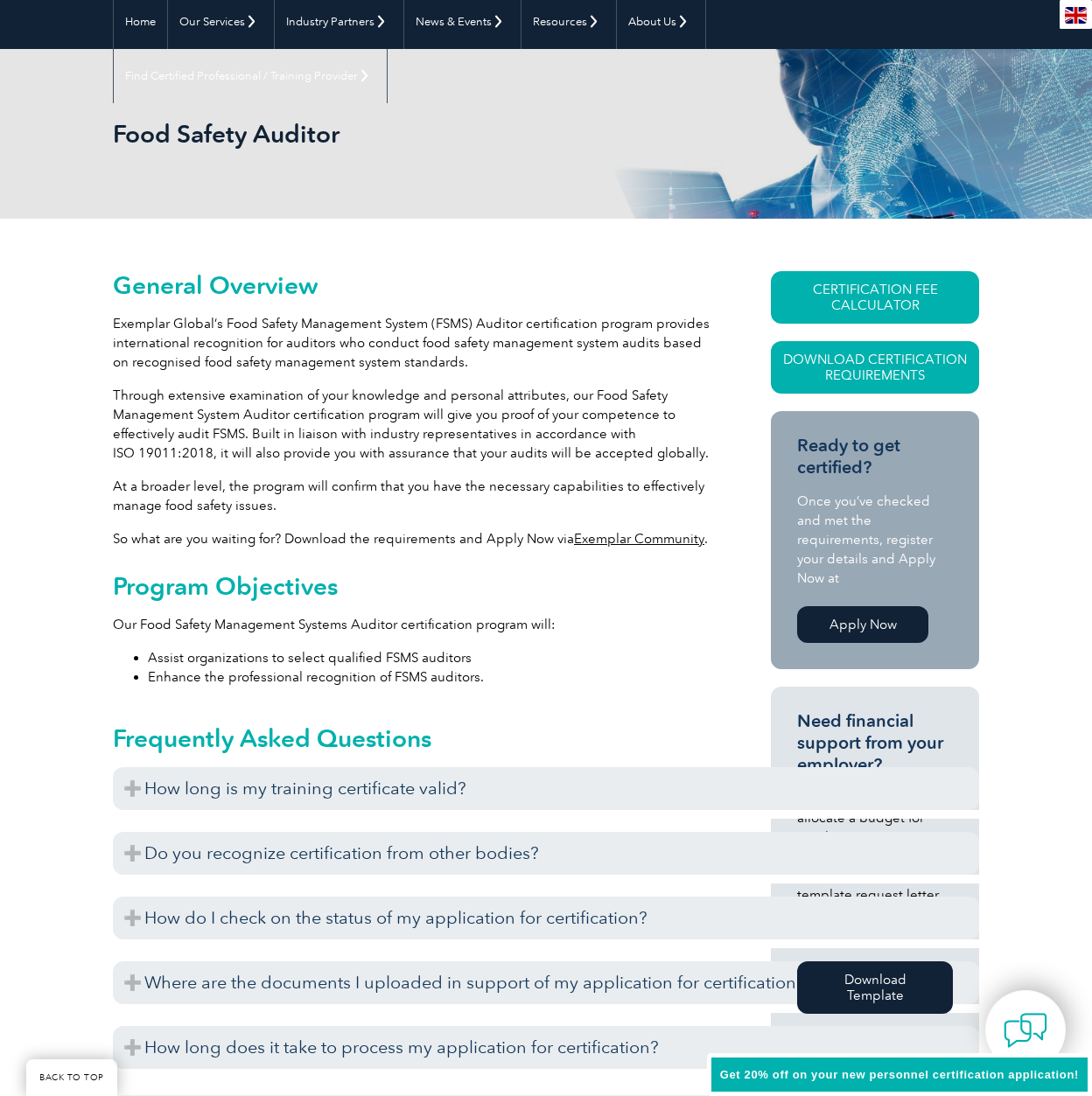
scroll to position [170, 0]
click at [886, 370] on link "Download Certification Requirements" at bounding box center [874, 368] width 208 height 53
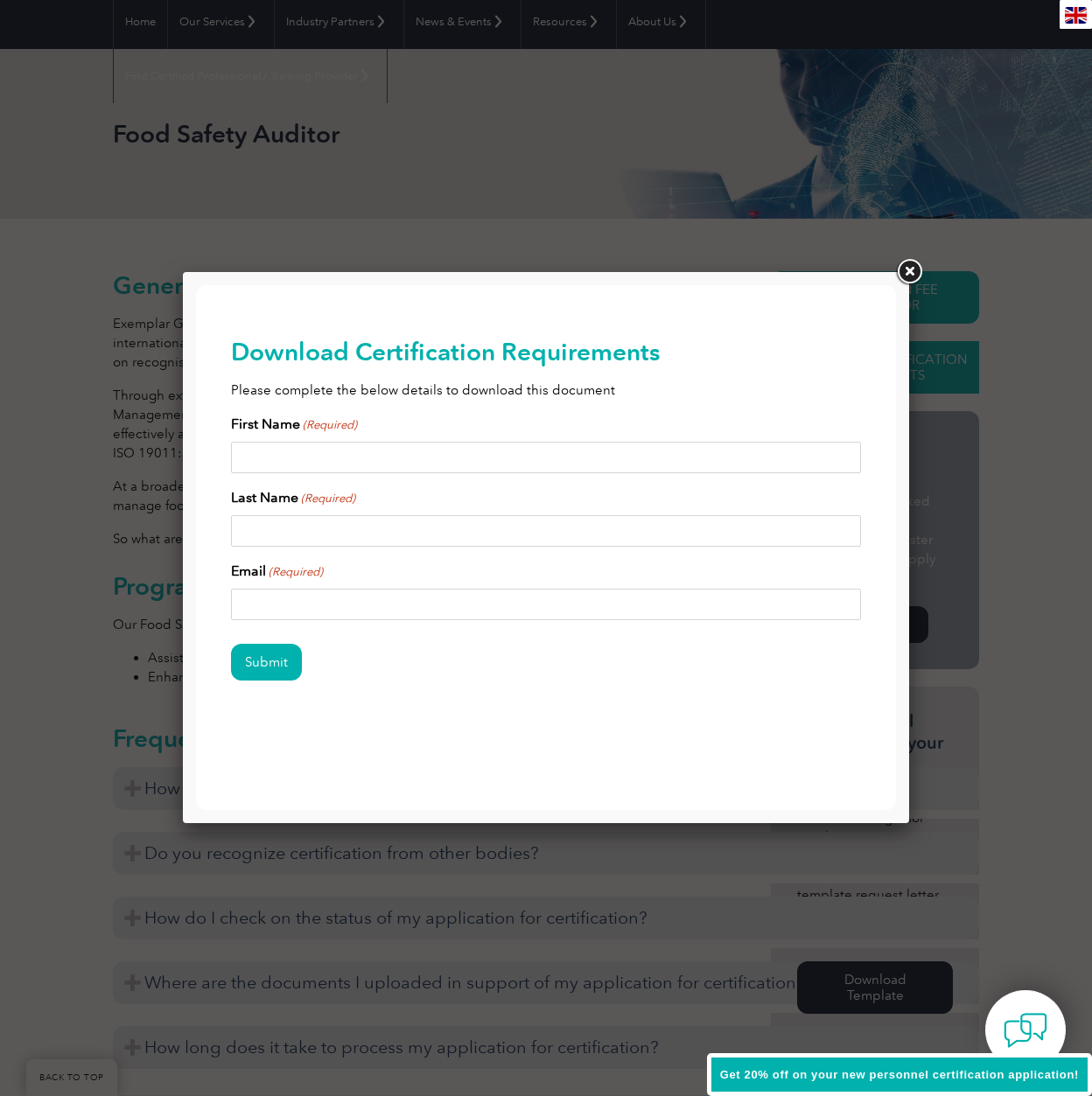
scroll to position [0, 0]
type input "[PERSON_NAME]"
type input "[EMAIL_ADDRESS][DOMAIN_NAME]"
click at [268, 661] on input "Submit" at bounding box center [266, 662] width 70 height 37
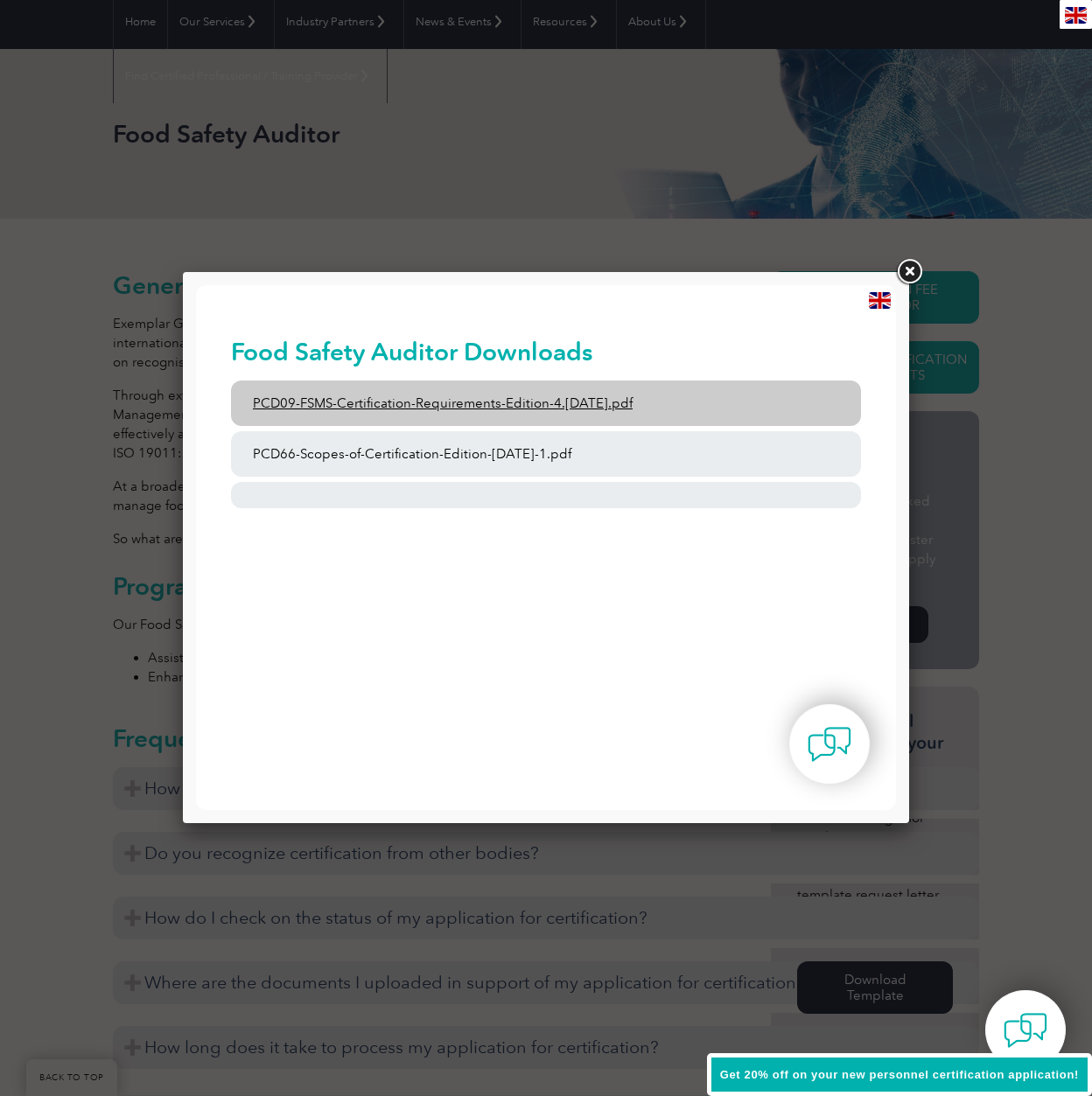
click at [462, 401] on link "PCD09-FSMS-Certification-Requirements-Edition-4.[DATE].pdf" at bounding box center [546, 403] width 630 height 46
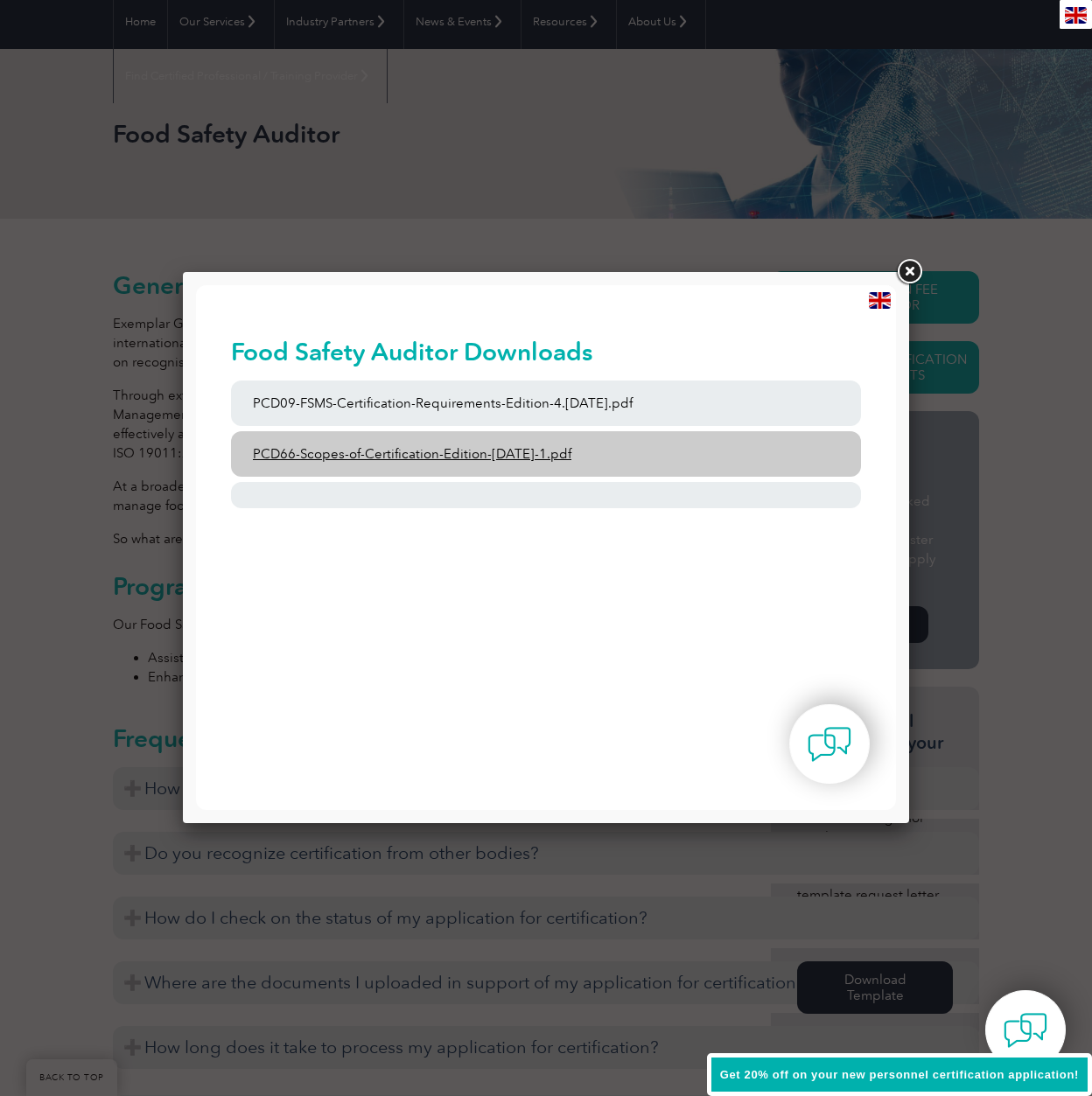
click at [362, 460] on link "PCD66-Scopes-of-Certification-Edition-[DATE]-1.pdf" at bounding box center [546, 454] width 630 height 46
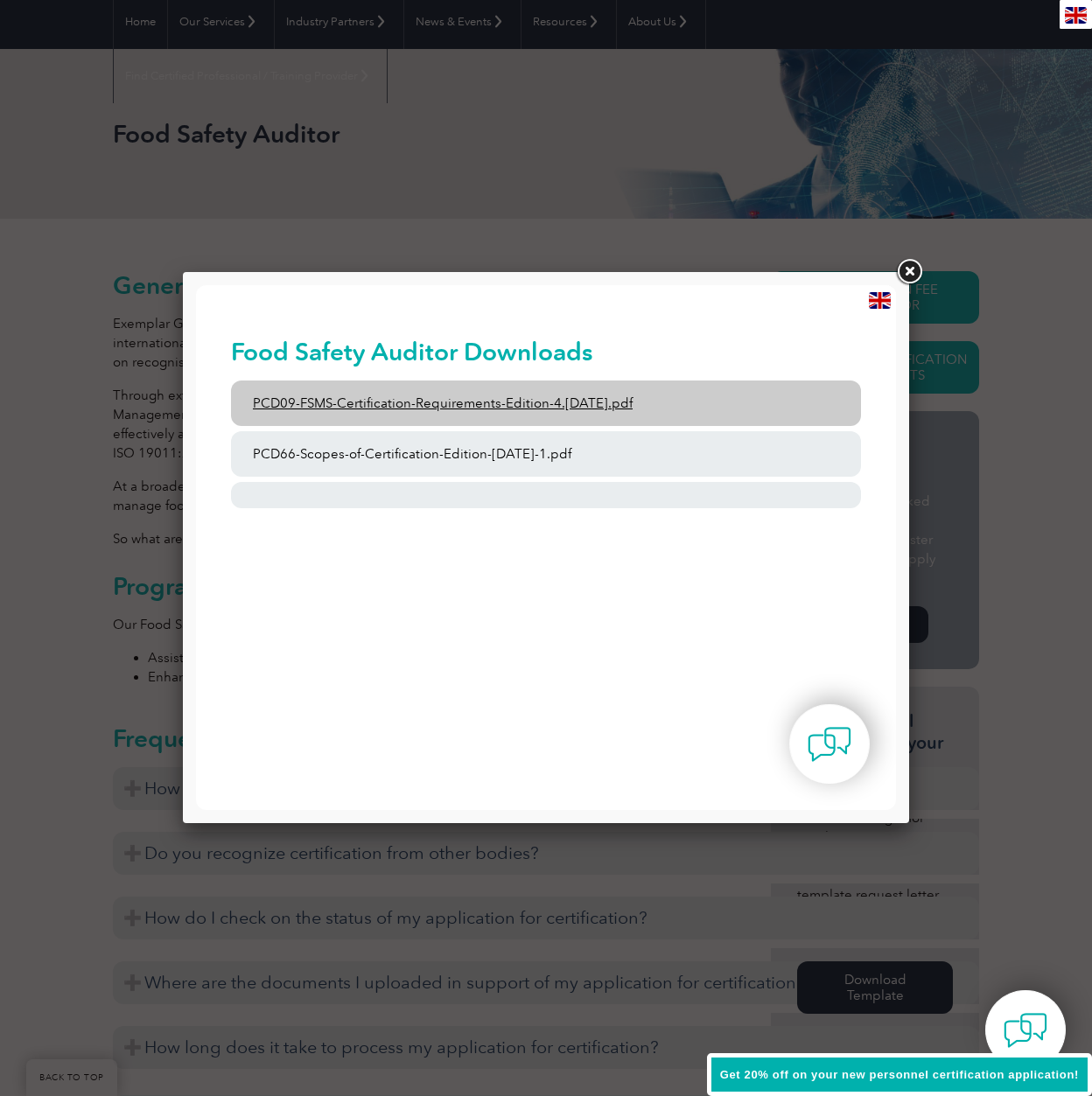
click at [391, 395] on link "PCD09-FSMS-Certification-Requirements-Edition-4.[DATE].pdf" at bounding box center [546, 403] width 630 height 46
